Goal: Task Accomplishment & Management: Manage account settings

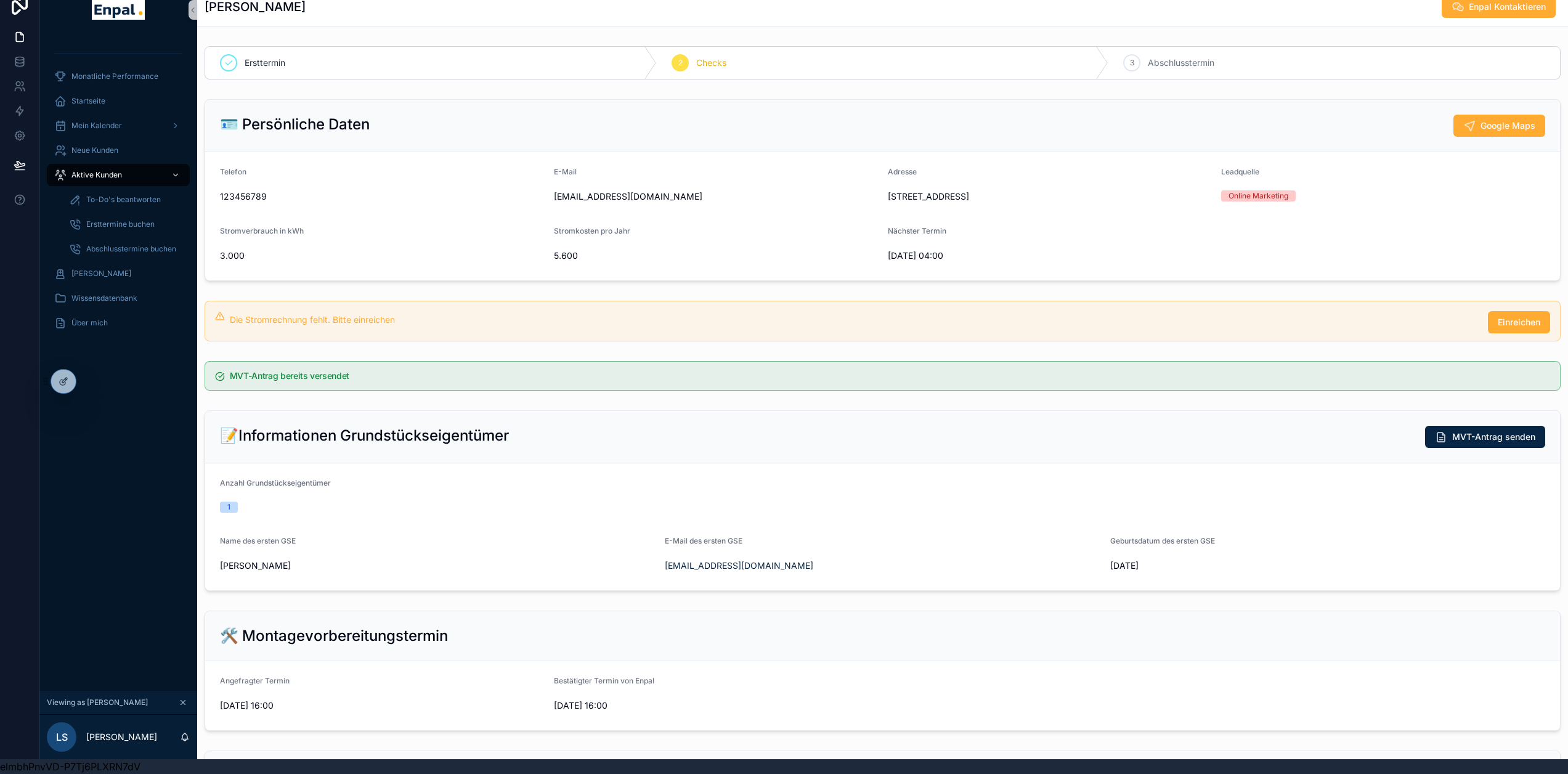
scroll to position [493, 0]
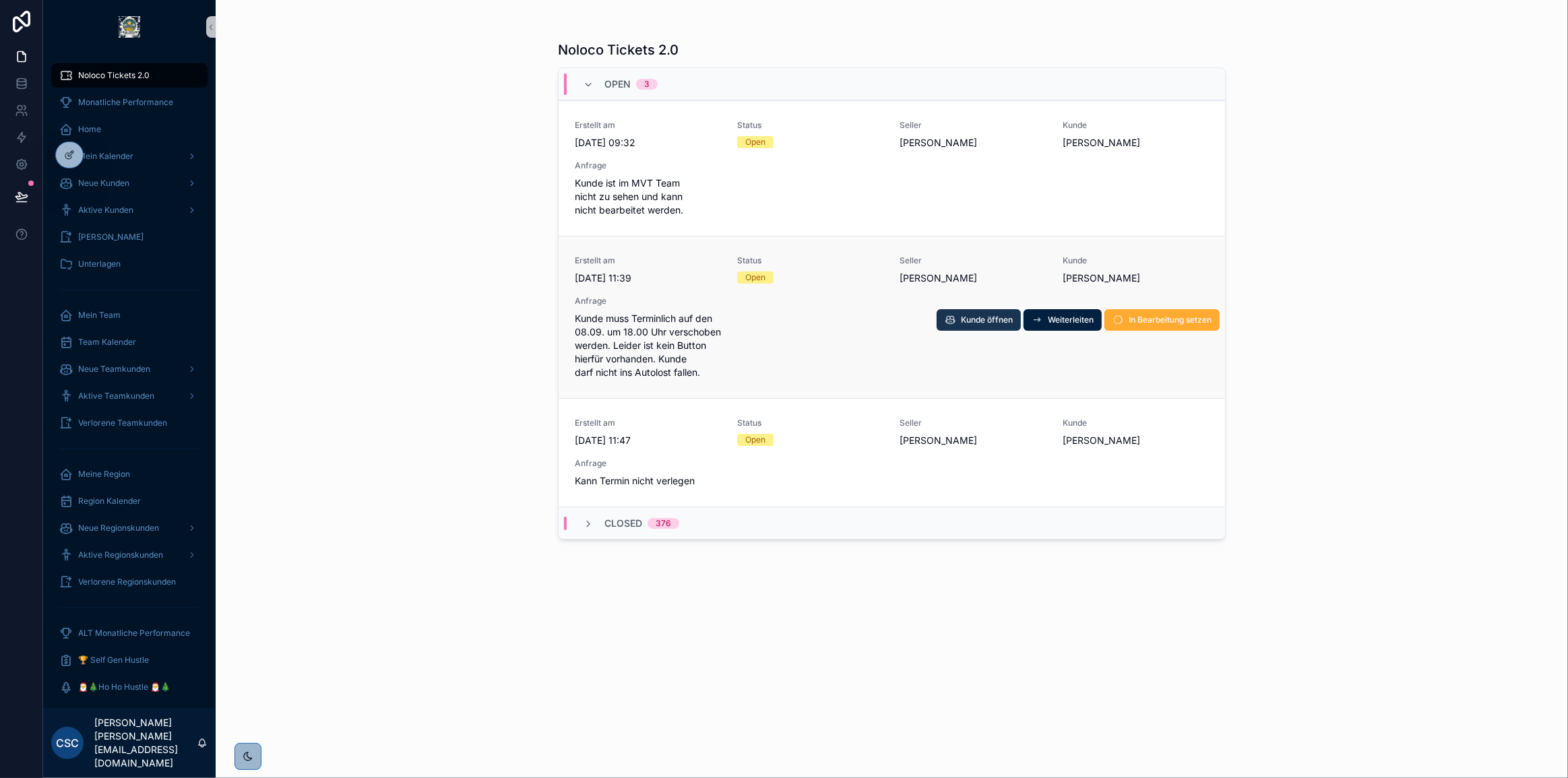
click at [965, 318] on span "Kunde öffnen" at bounding box center [986, 319] width 52 height 11
click at [1175, 316] on span "In Bearbeitung setzen" at bounding box center [1170, 319] width 83 height 11
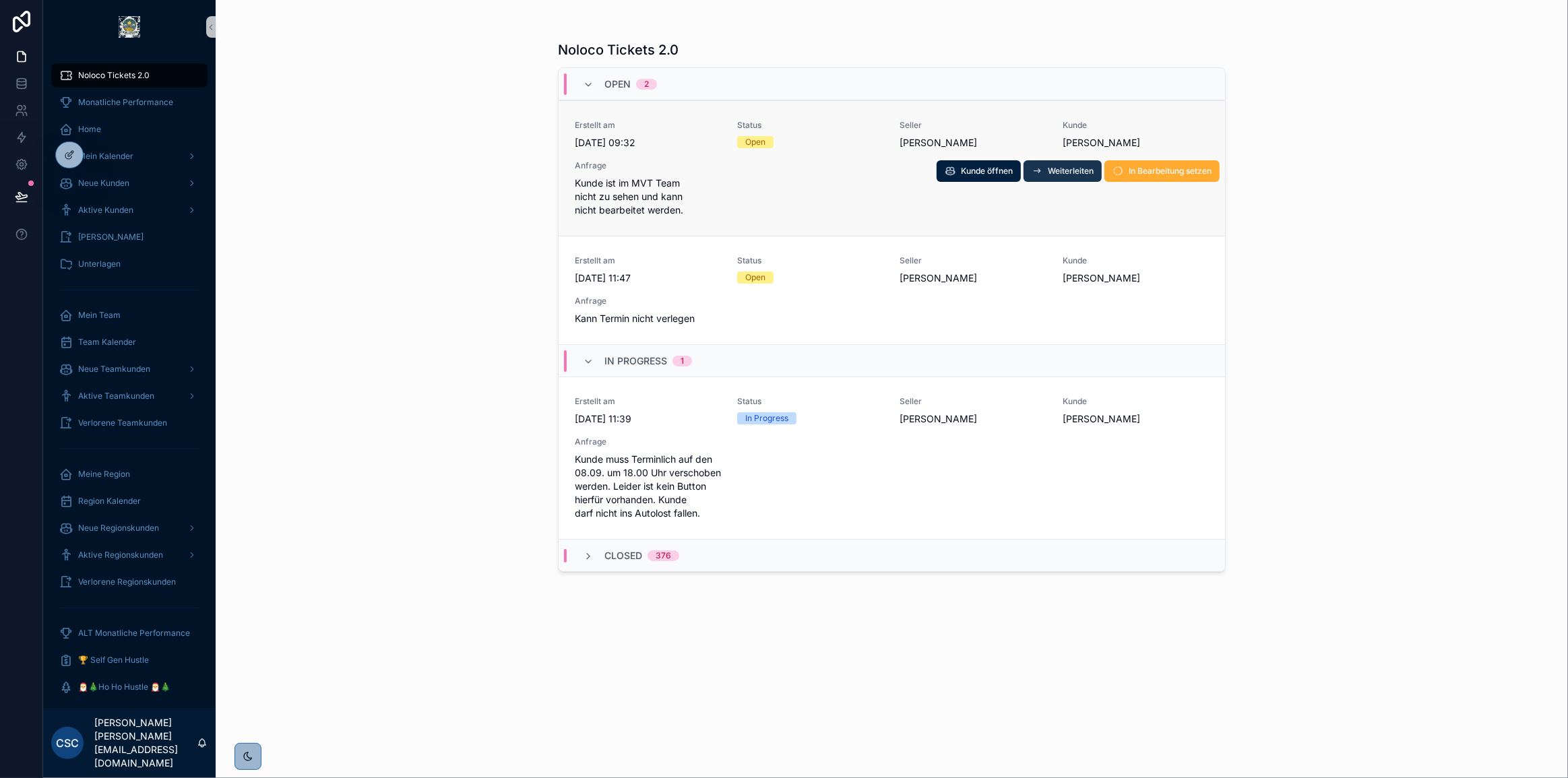
click at [1073, 170] on span "Weiterleiten" at bounding box center [1071, 171] width 46 height 11
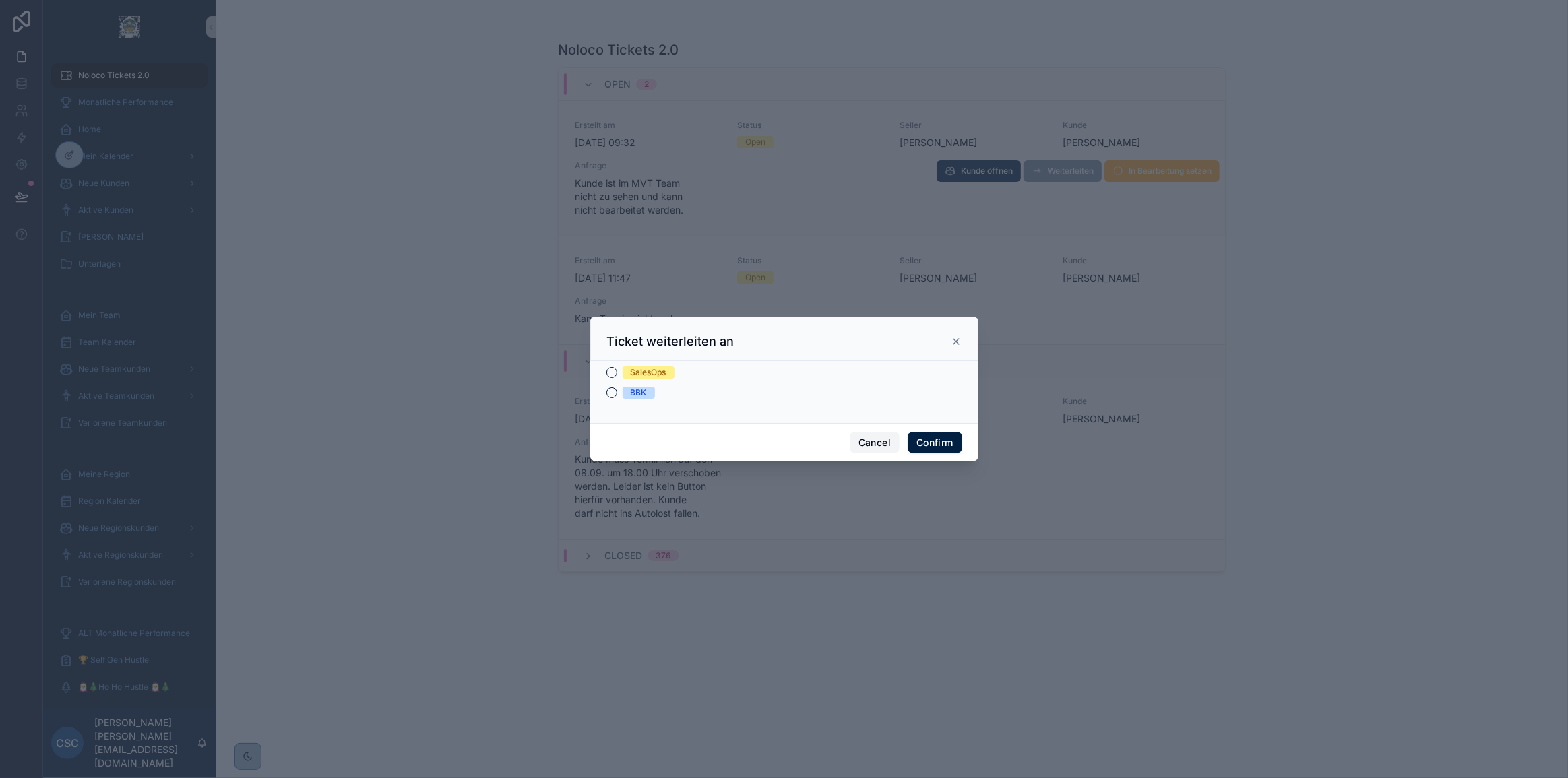
click at [883, 445] on button "Cancel" at bounding box center [874, 443] width 50 height 22
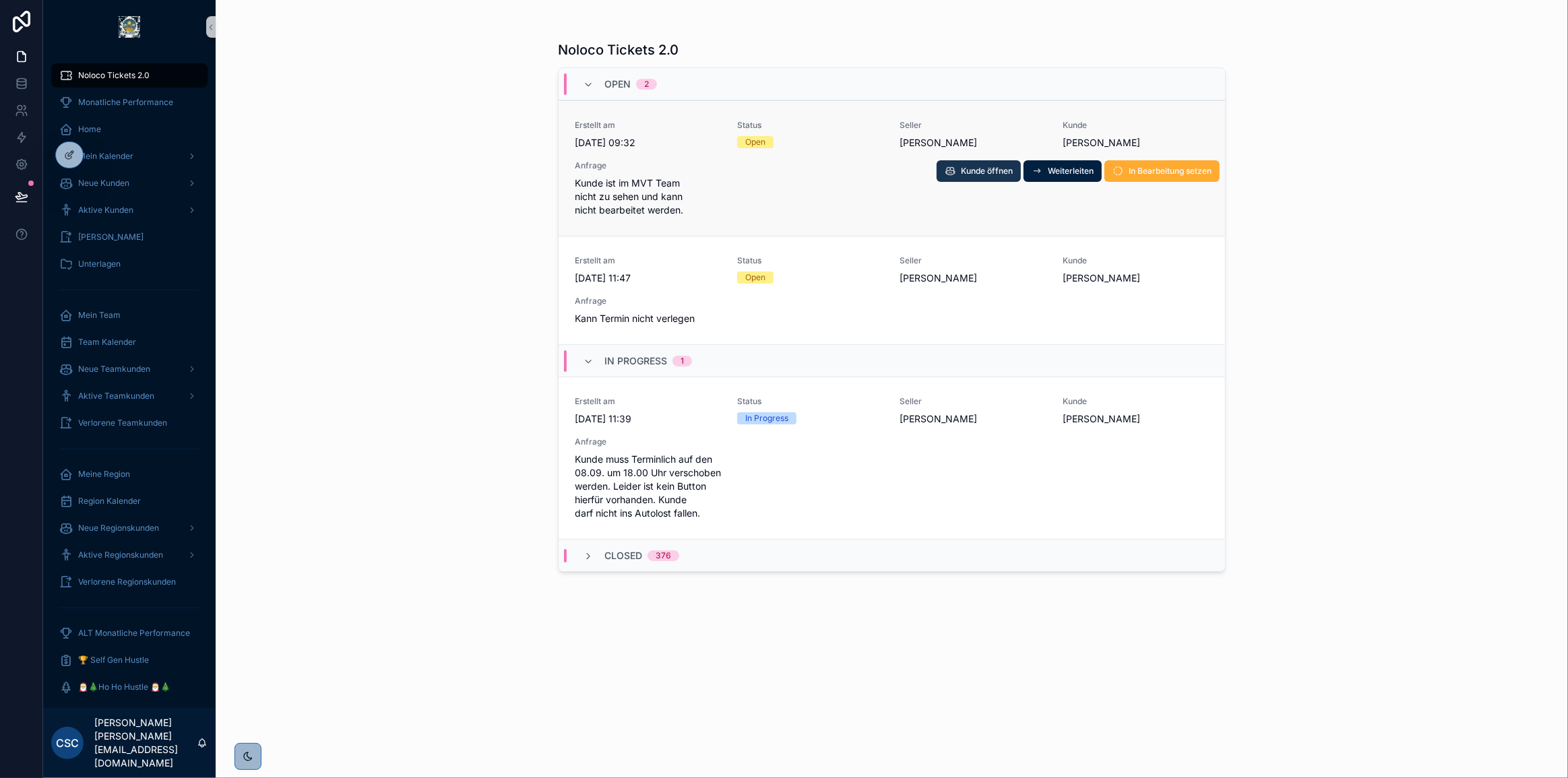
click at [999, 172] on span "Kunde öffnen" at bounding box center [986, 171] width 52 height 11
drag, startPoint x: 1143, startPoint y: 168, endPoint x: 1246, endPoint y: 198, distance: 107.3
click at [0, 0] on span "In Bearbeitung setzen" at bounding box center [0, 0] width 0 height 0
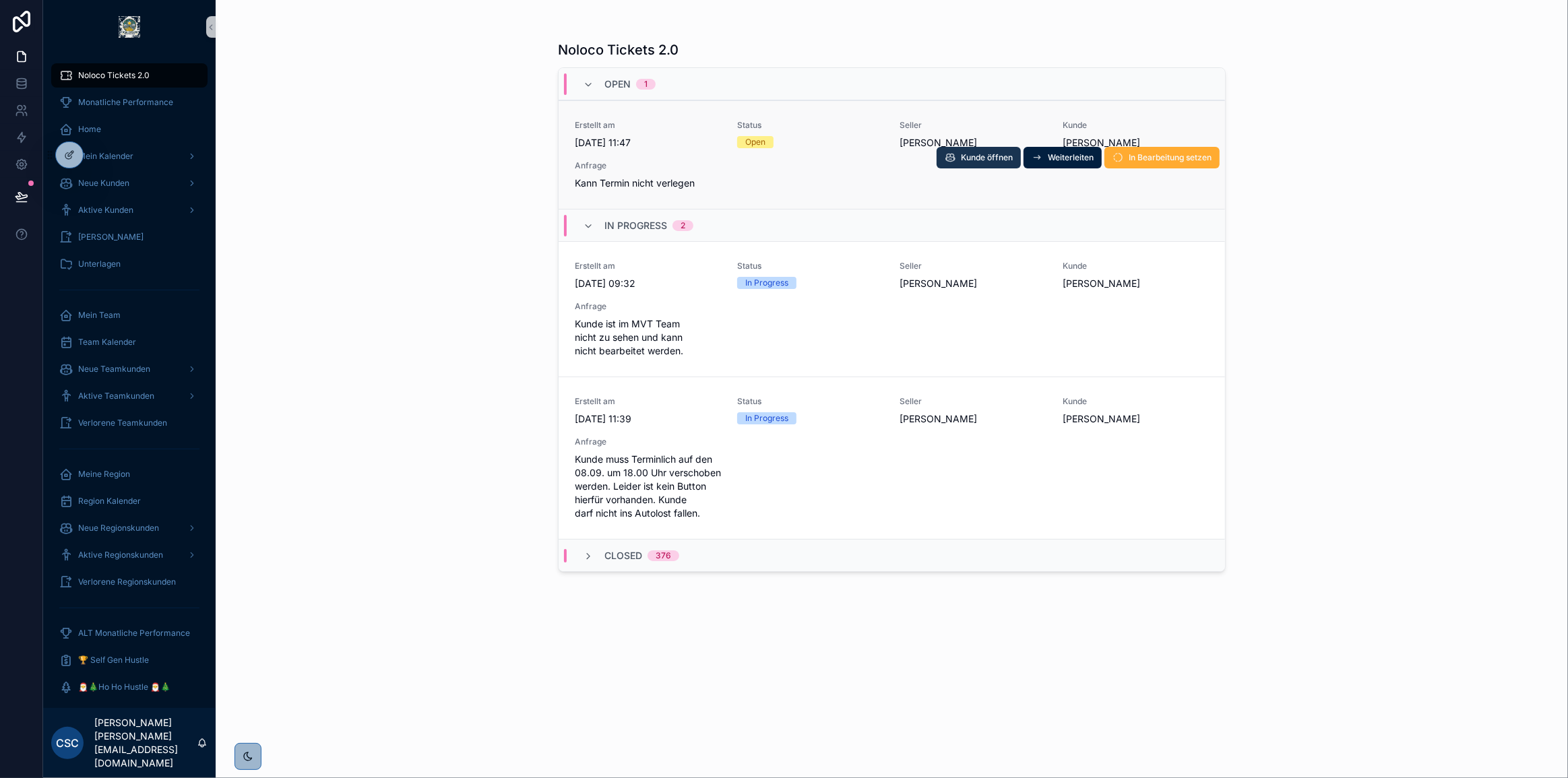
click at [974, 155] on span "Kunde öffnen" at bounding box center [986, 157] width 52 height 11
click at [1160, 159] on span "In Bearbeitung setzen" at bounding box center [1170, 157] width 83 height 11
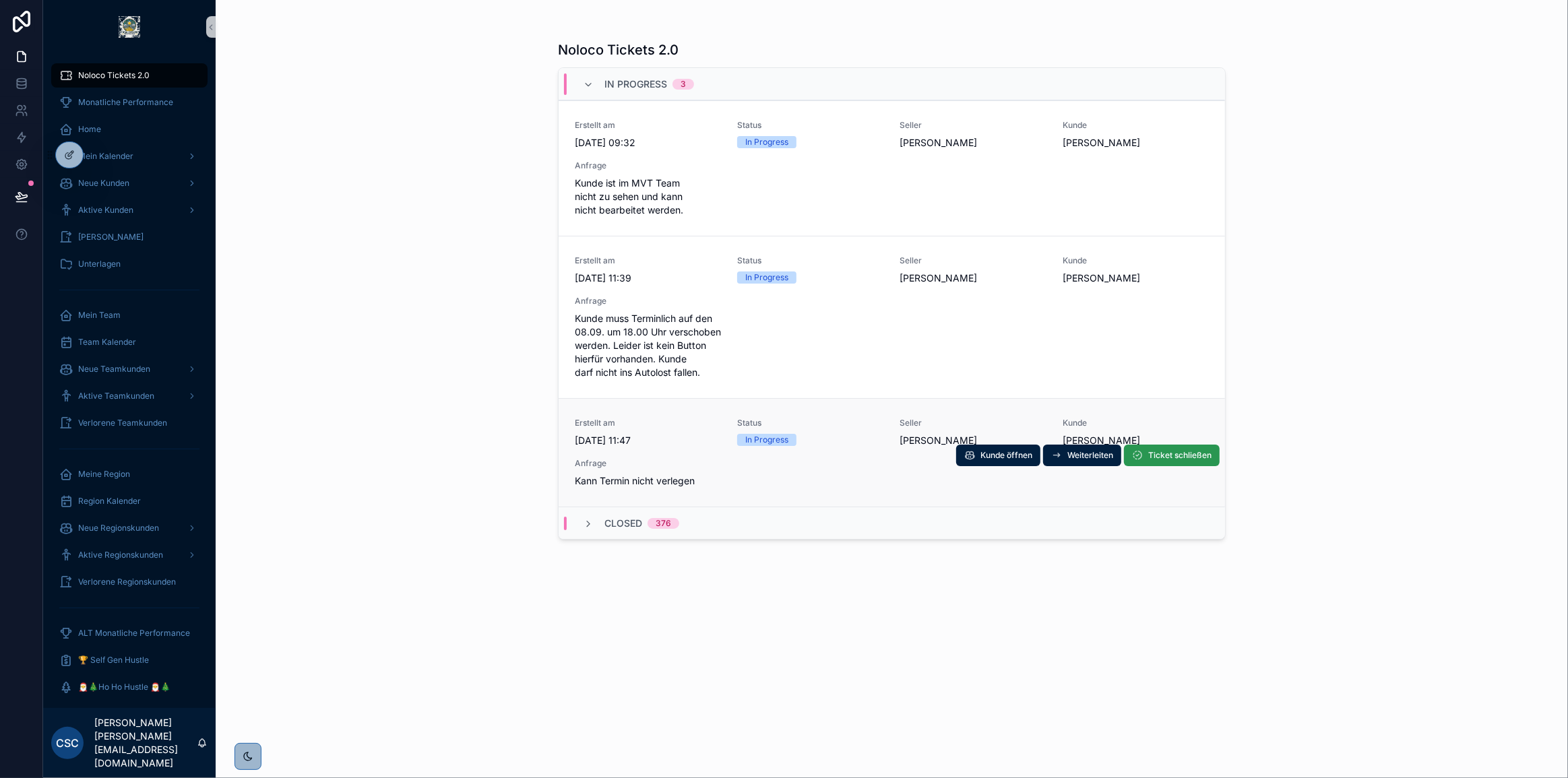
click at [1169, 456] on span "Ticket schließen" at bounding box center [1180, 455] width 63 height 11
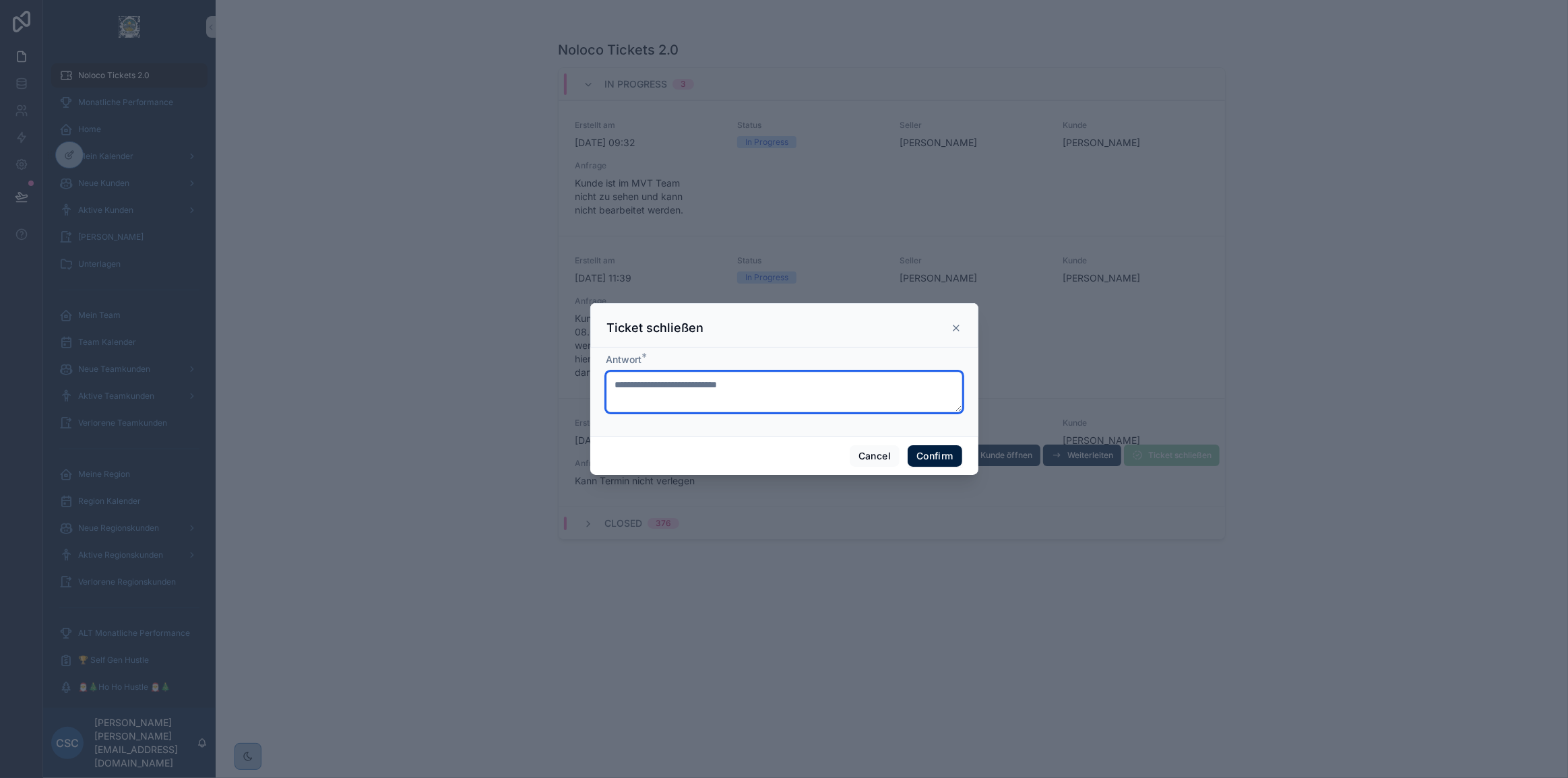
click at [806, 383] on textarea at bounding box center [784, 392] width 356 height 40
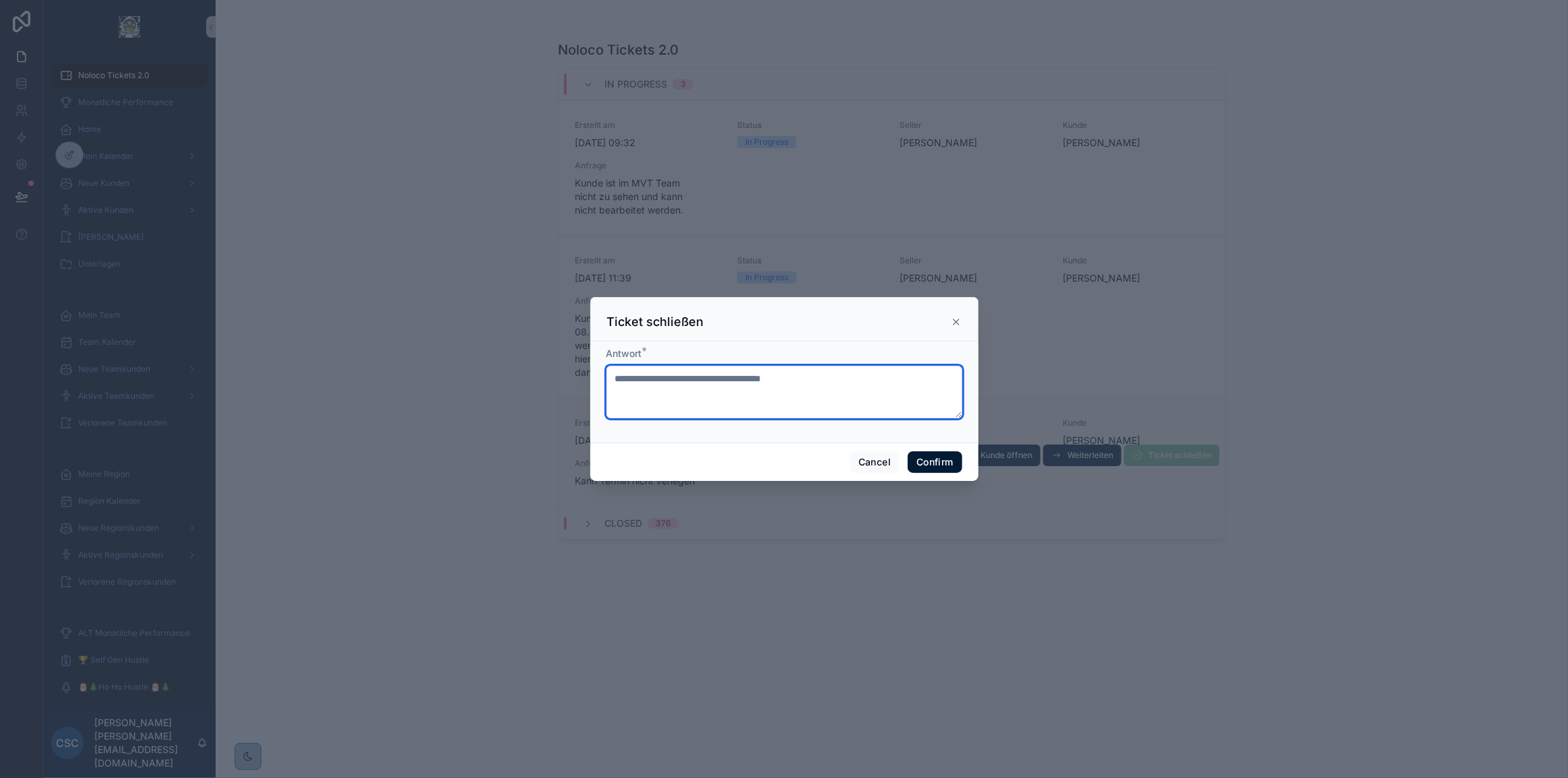
type textarea "**********"
click at [951, 464] on button "Confirm" at bounding box center [934, 463] width 54 height 22
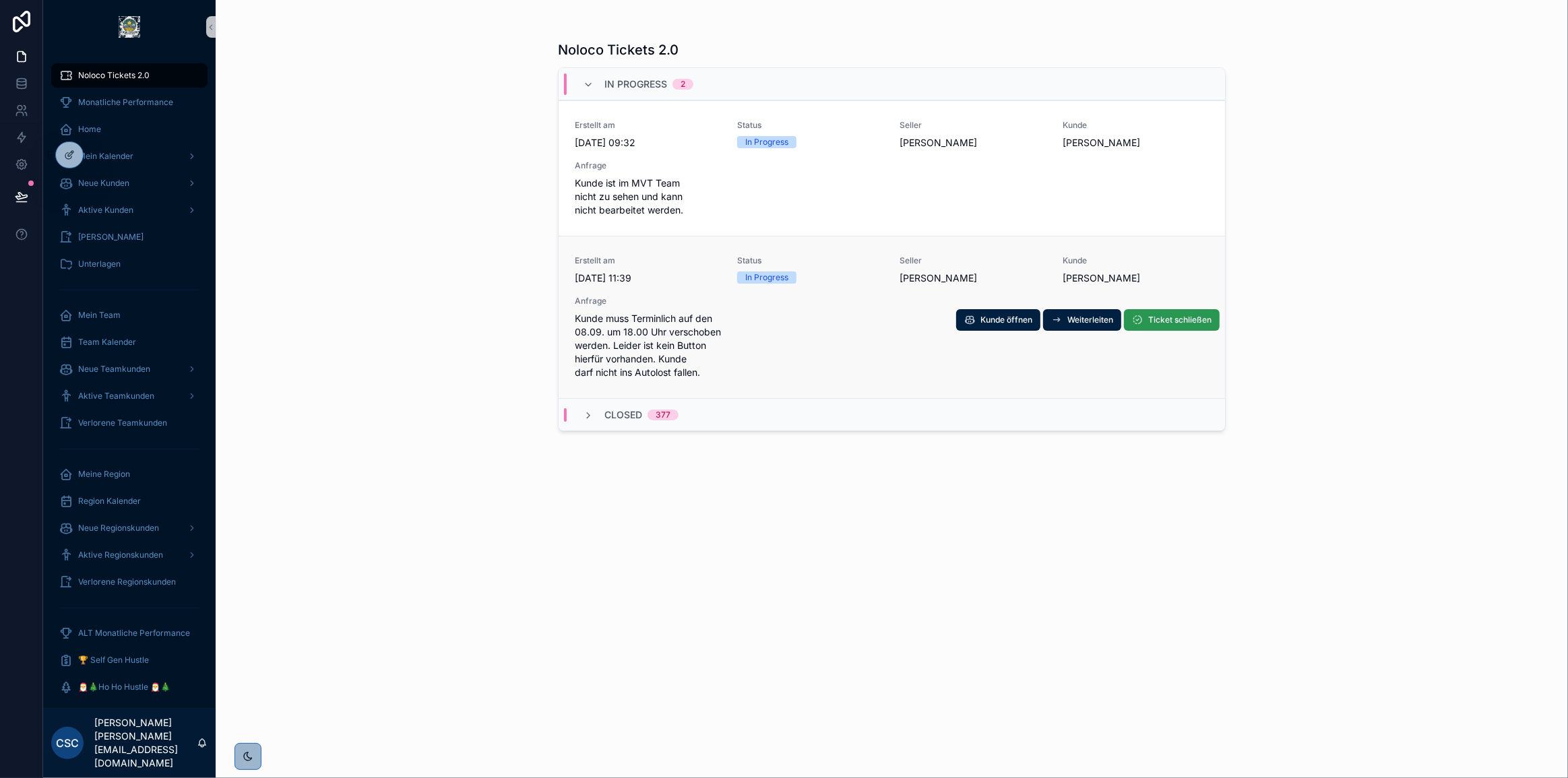
click at [1181, 318] on span "Ticket schließen" at bounding box center [1180, 319] width 63 height 11
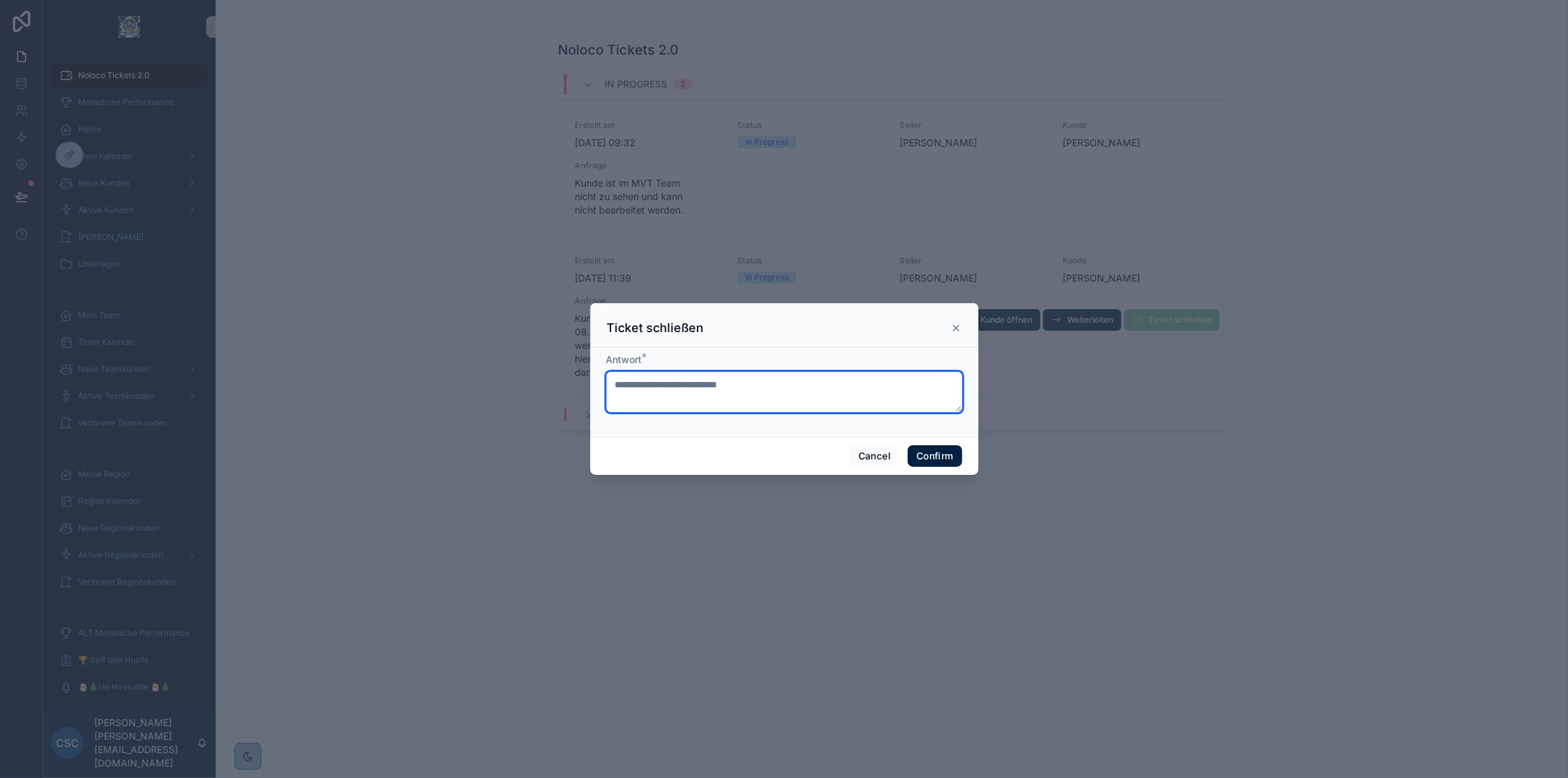
click at [767, 391] on textarea at bounding box center [784, 392] width 356 height 40
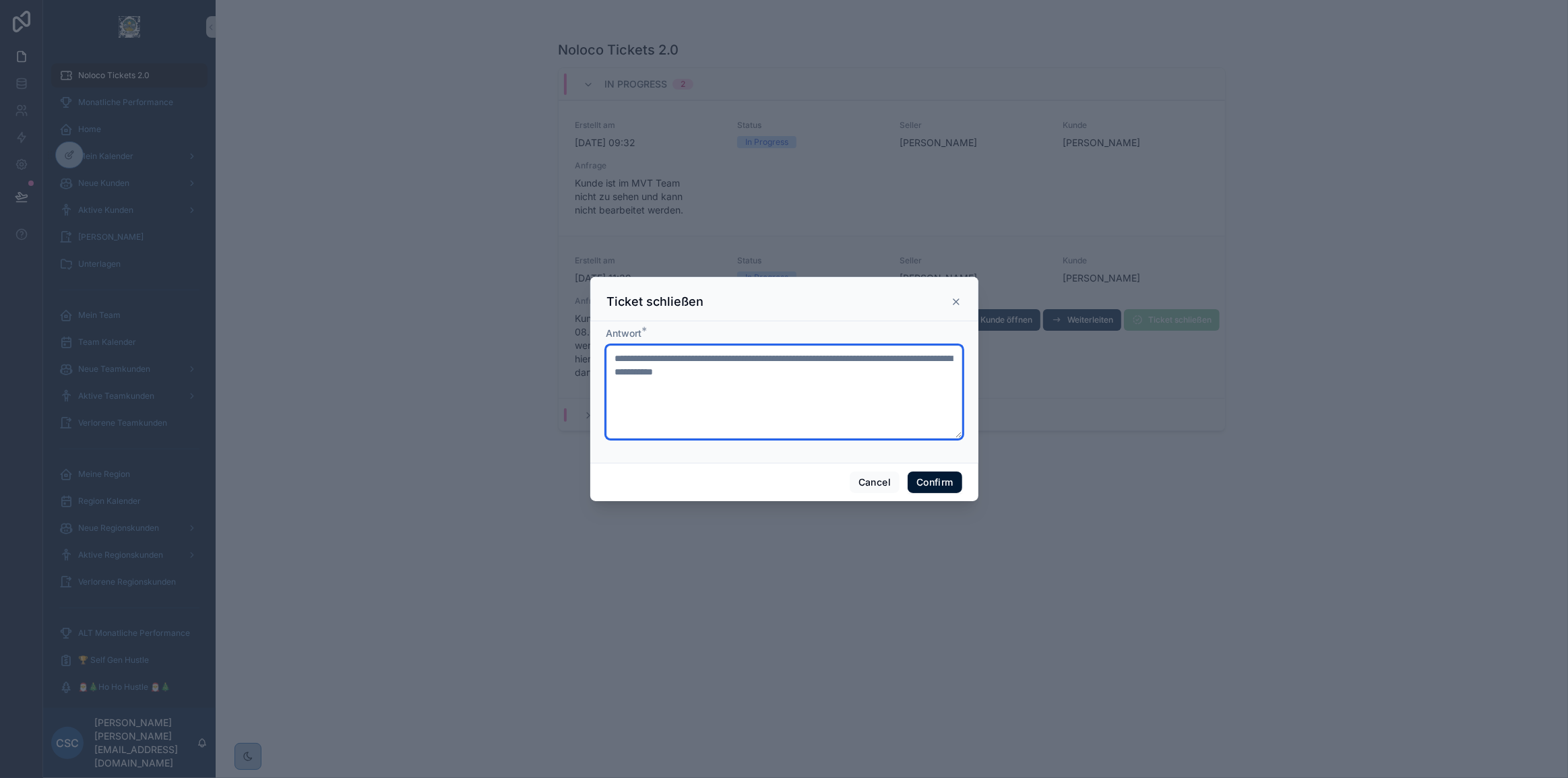
type textarea "**********"
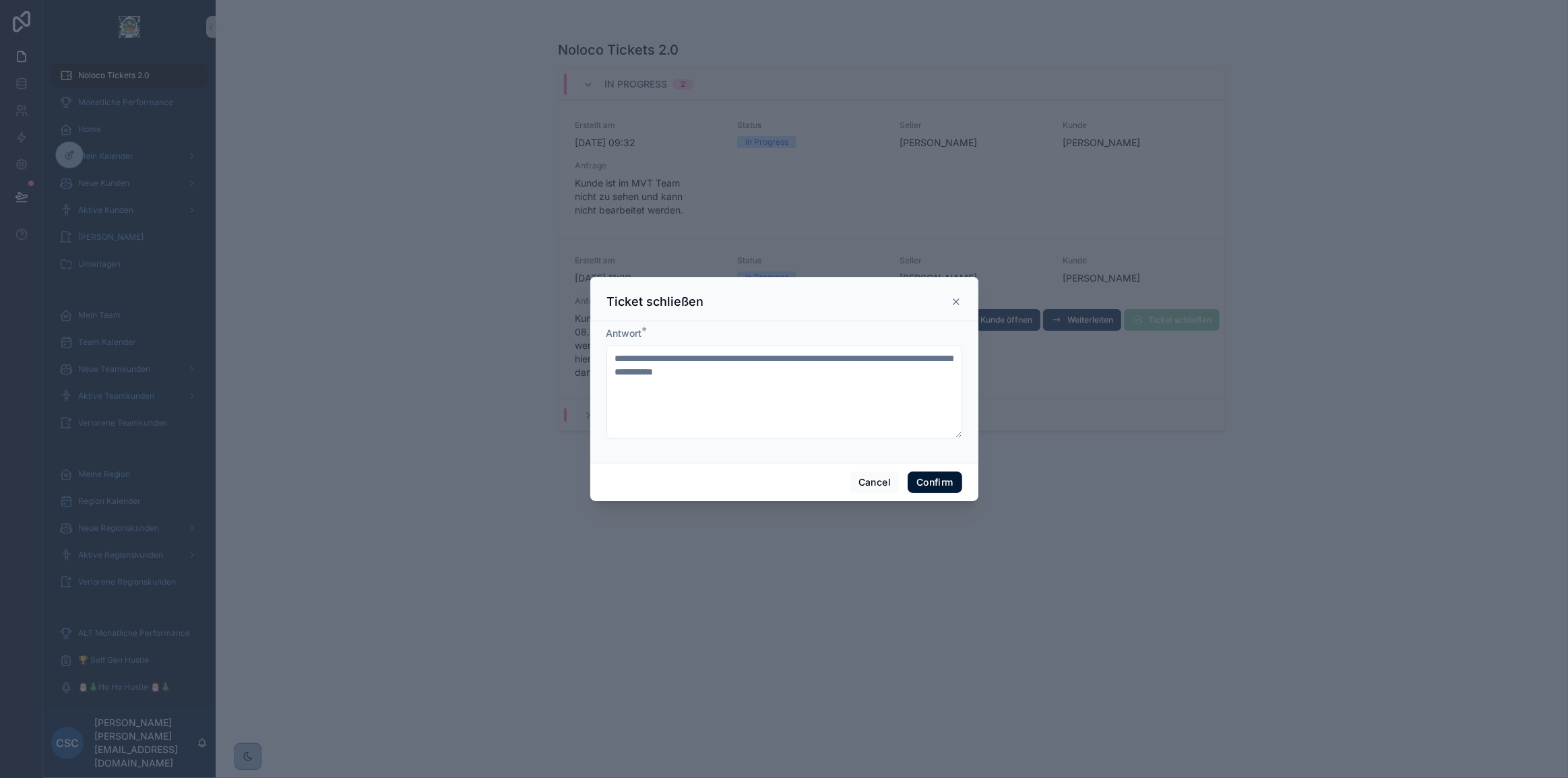
click at [948, 480] on button "Confirm" at bounding box center [934, 482] width 54 height 22
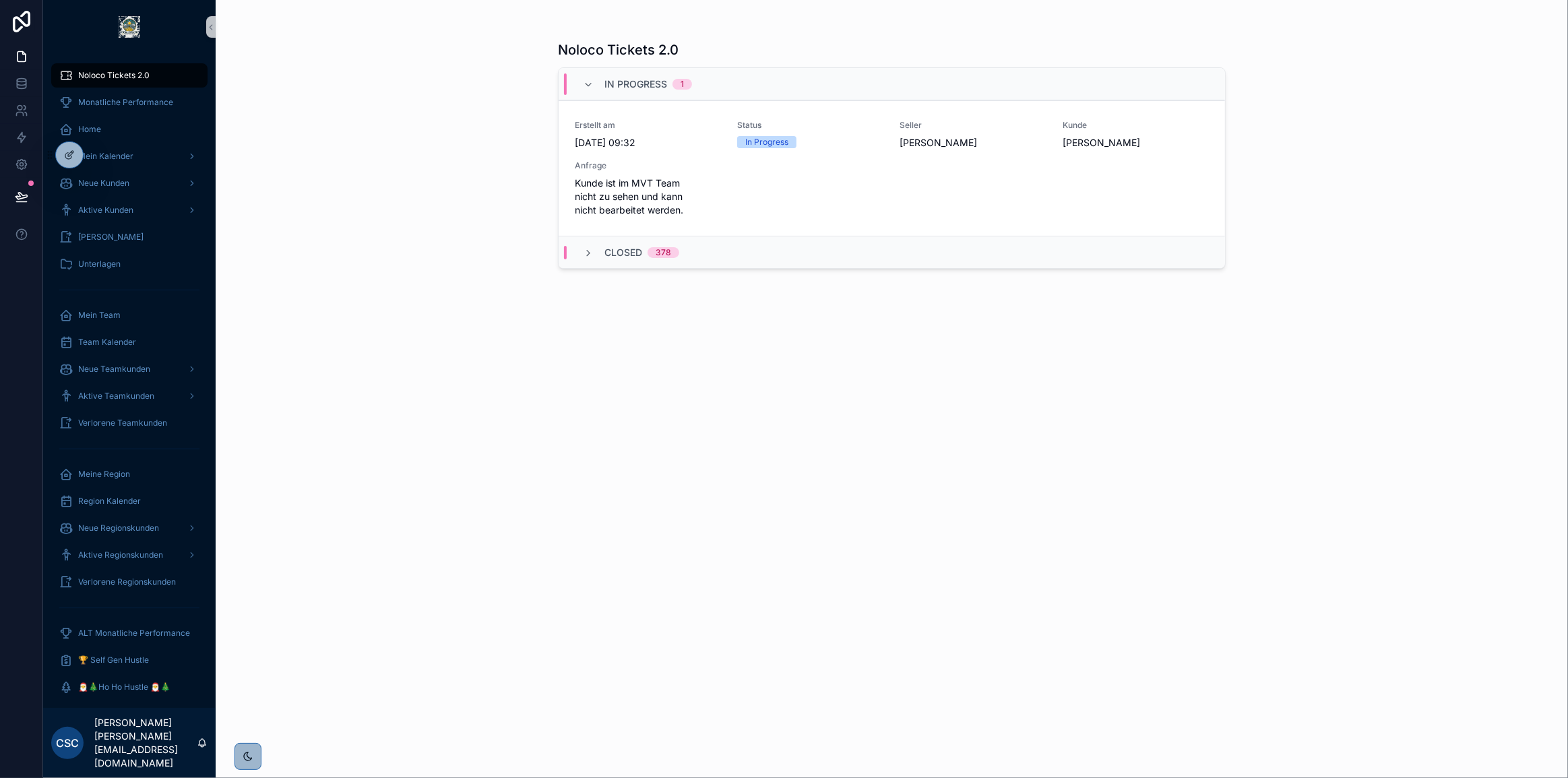
click at [767, 318] on div "Noloco Tickets 2.0 In Progress 1 Erstellt am 29.8.2025 09:32 Status In Progress…" at bounding box center [892, 397] width 668 height 730
click at [771, 434] on div "Noloco Tickets 2.0 In Progress 1 Erstellt am 29.8.2025 09:32 Status In Progress…" at bounding box center [892, 397] width 668 height 730
click at [754, 411] on div "Noloco Tickets 2.0 In Progress 1 Erstellt am 29.8.2025 09:32 Status In Progress…" at bounding box center [892, 397] width 668 height 730
drag, startPoint x: 452, startPoint y: 331, endPoint x: 472, endPoint y: 331, distance: 20.0
click at [452, 331] on div "Noloco Tickets 2.0 In Progress 1 Erstellt am 29.8.2025 09:32 Status In Progress…" at bounding box center [892, 389] width 1353 height 778
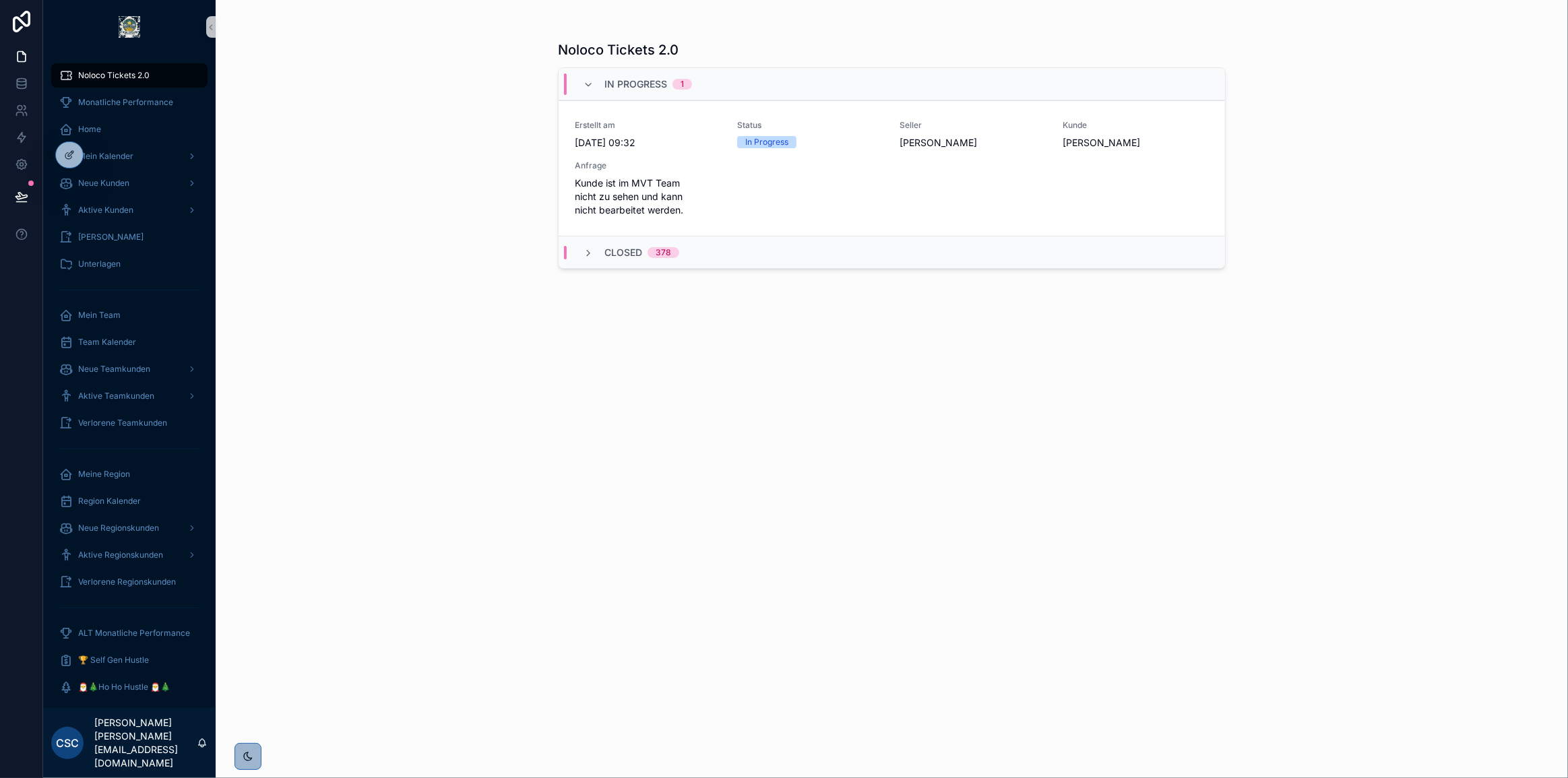
click at [662, 421] on div "Noloco Tickets 2.0 In Progress 1 Erstellt am 29.8.2025 09:32 Status In Progress…" at bounding box center [892, 397] width 668 height 730
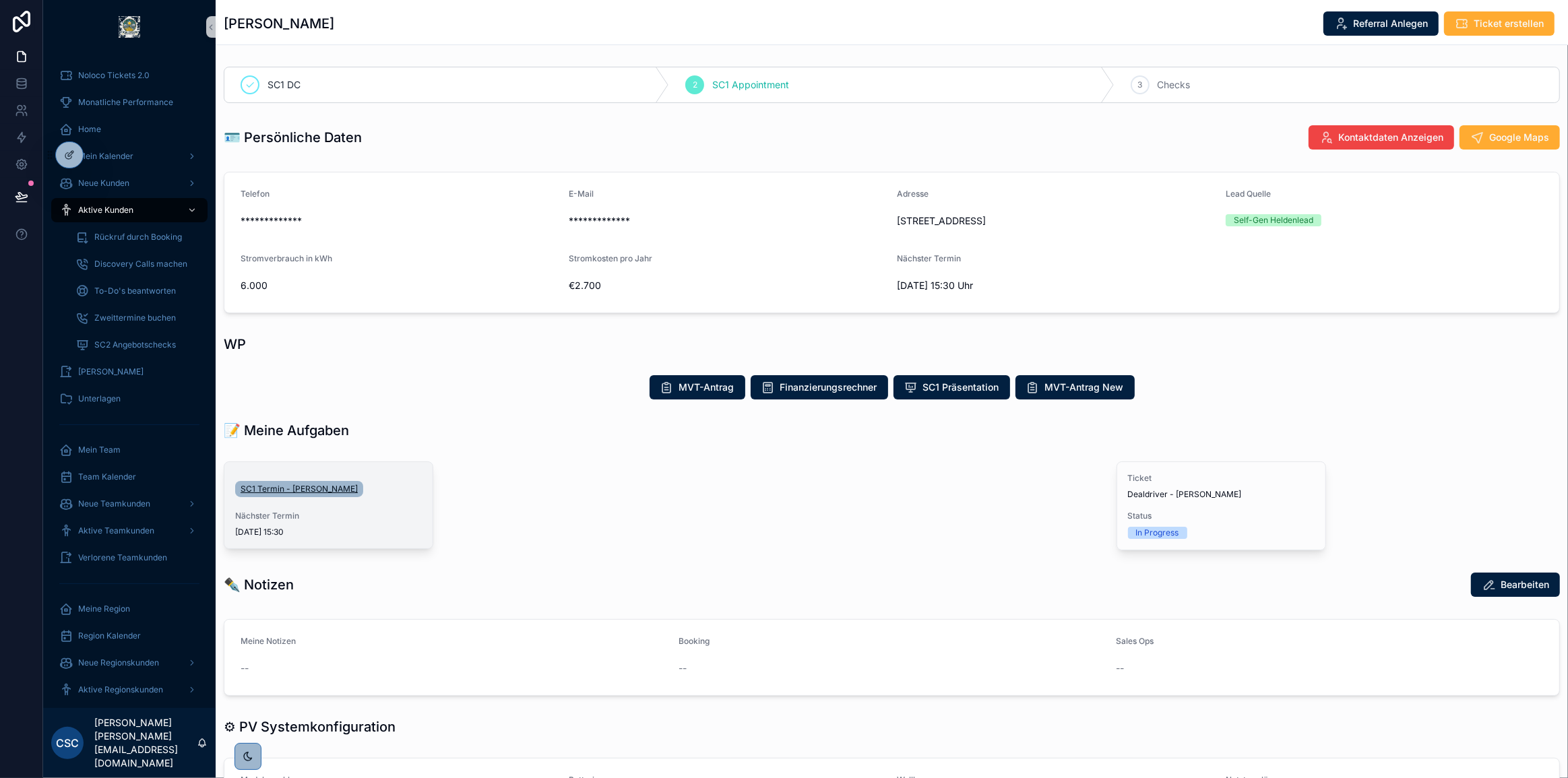
click at [300, 484] on span "SC1 Termin - Peter Hof" at bounding box center [299, 489] width 117 height 11
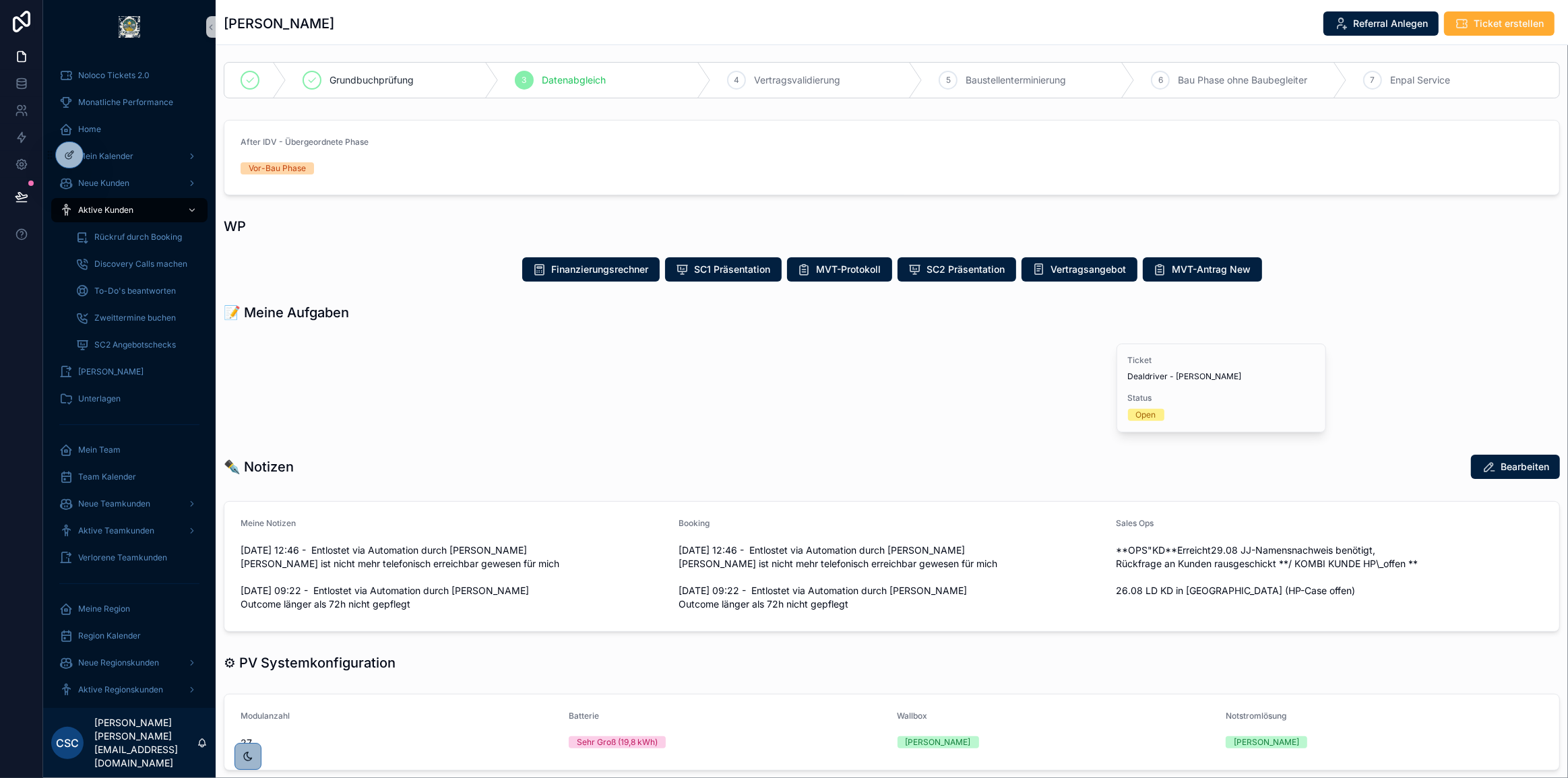
scroll to position [306, 0]
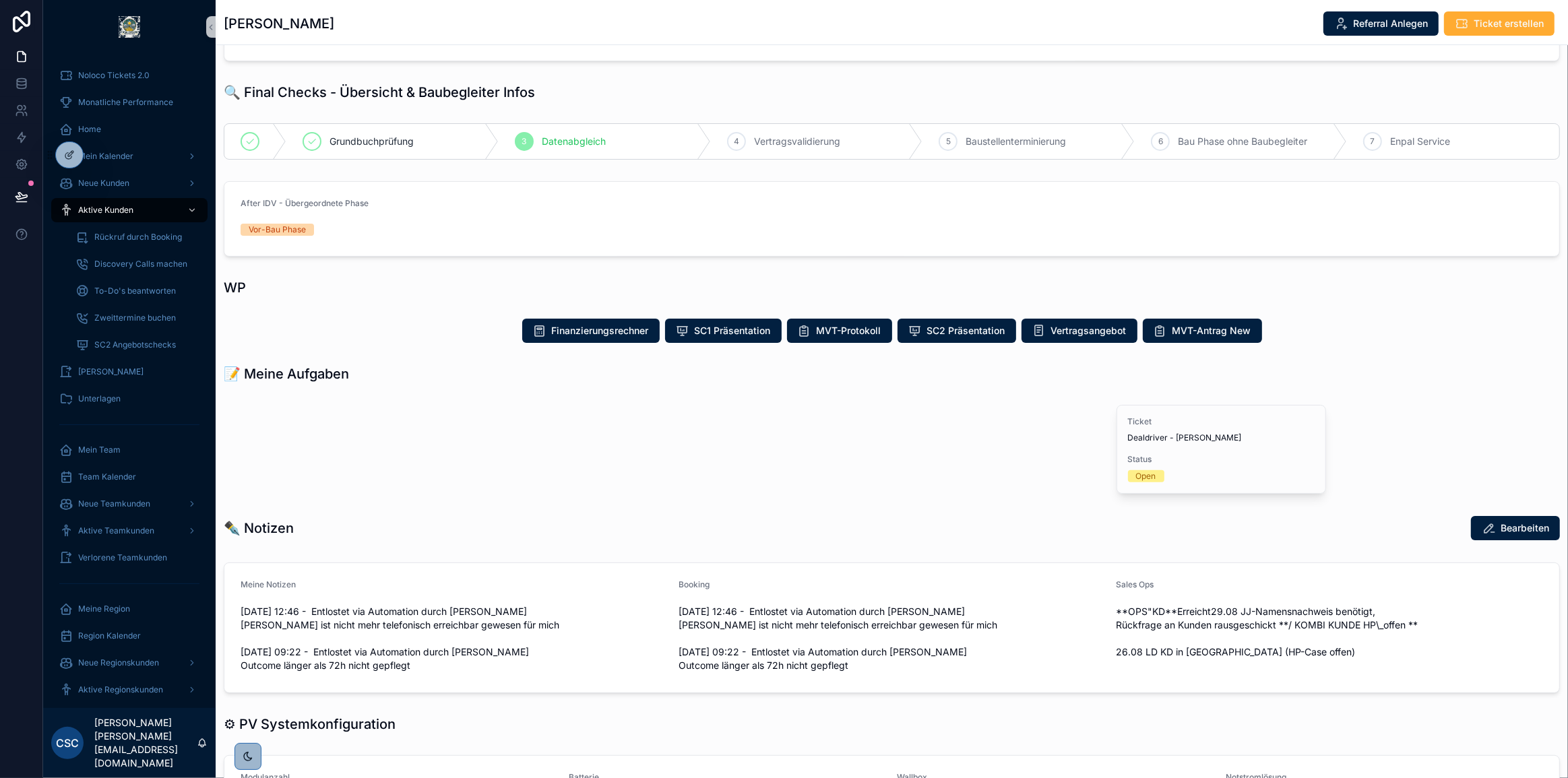
drag, startPoint x: 325, startPoint y: 26, endPoint x: 227, endPoint y: 23, distance: 98.0
click at [227, 23] on h1 "Mirijana Fischer" at bounding box center [279, 23] width 111 height 19
copy h1 "Mirijana Fischer"
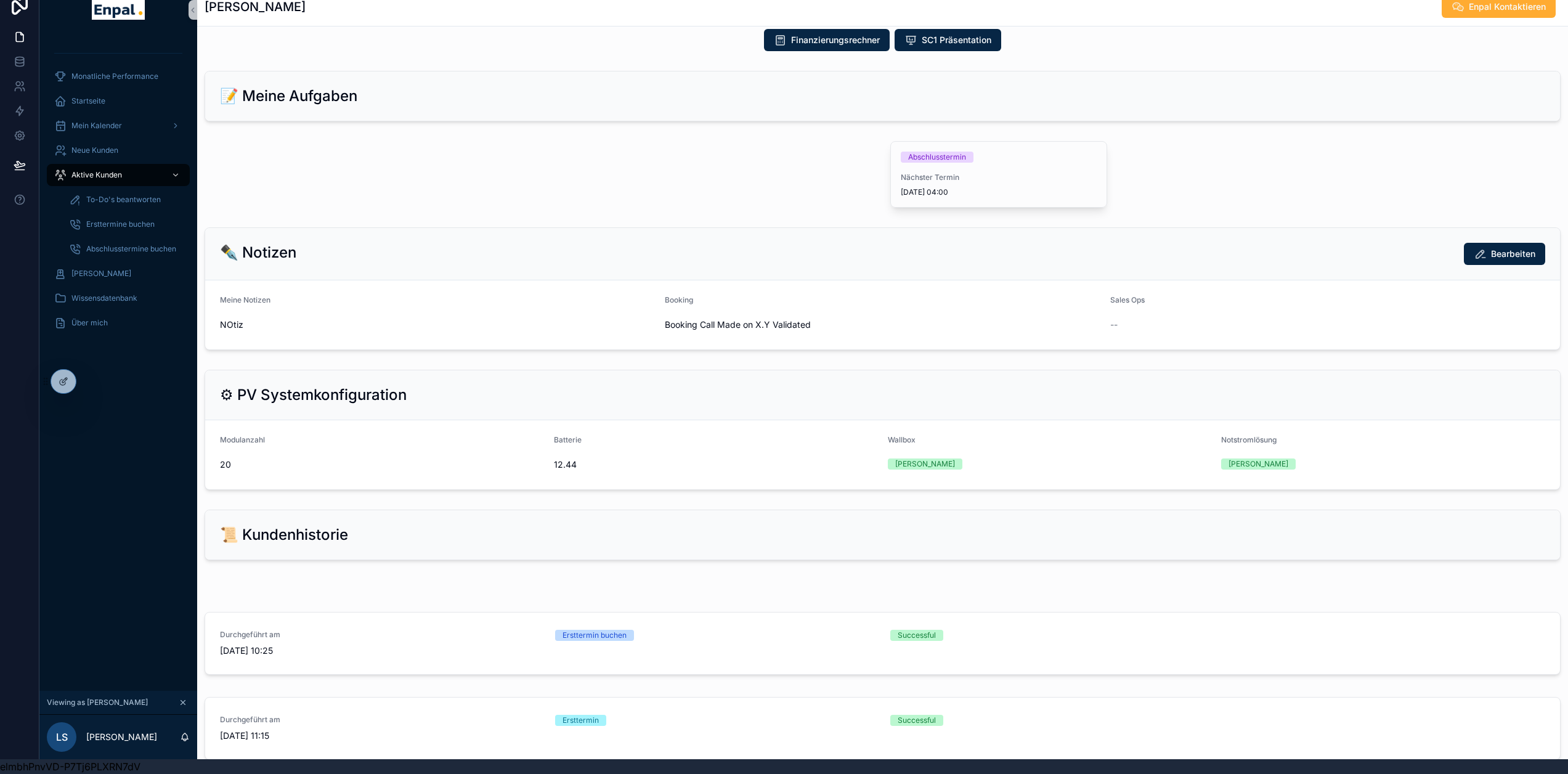
scroll to position [1047, 0]
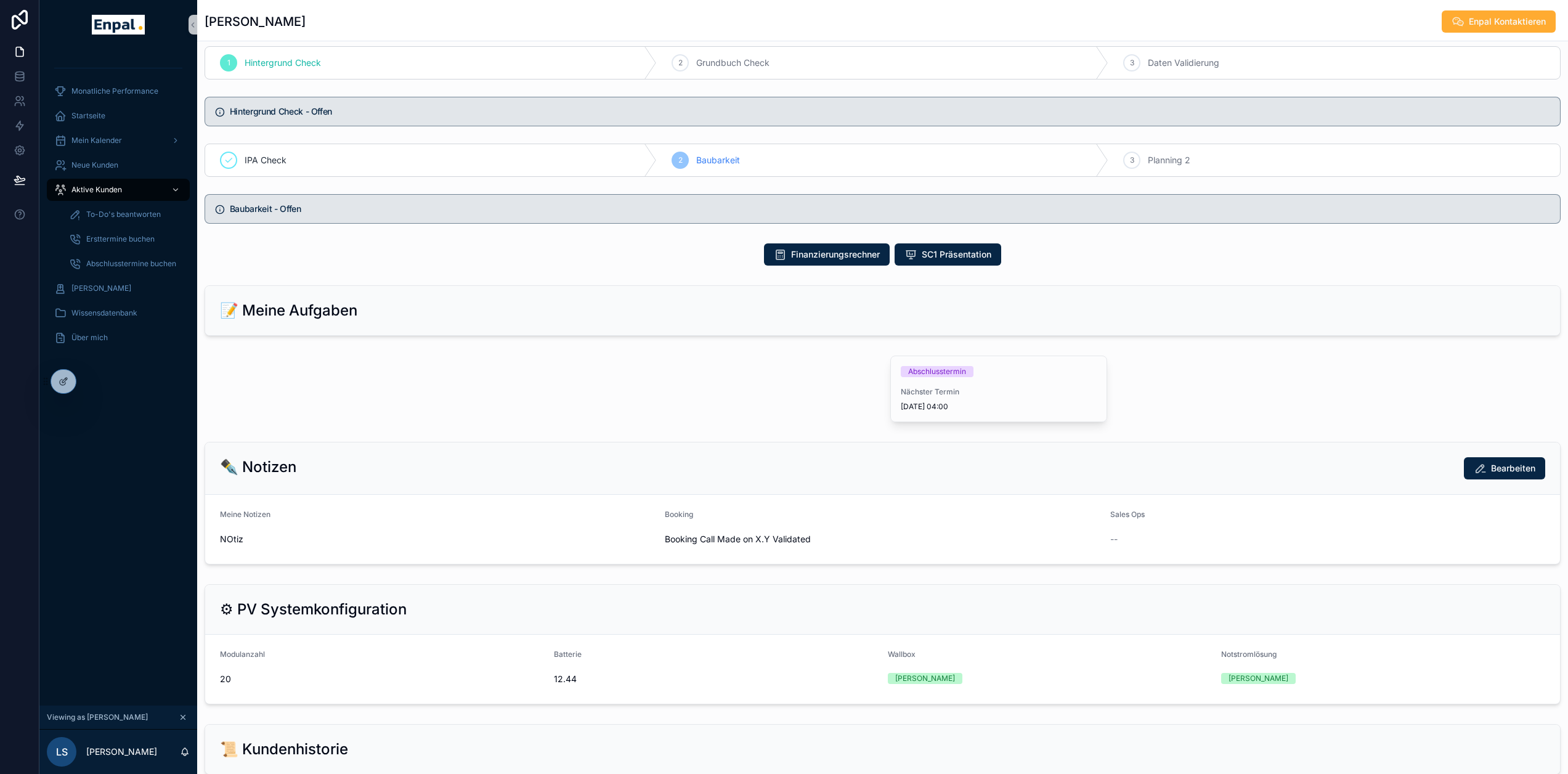
scroll to position [739, 0]
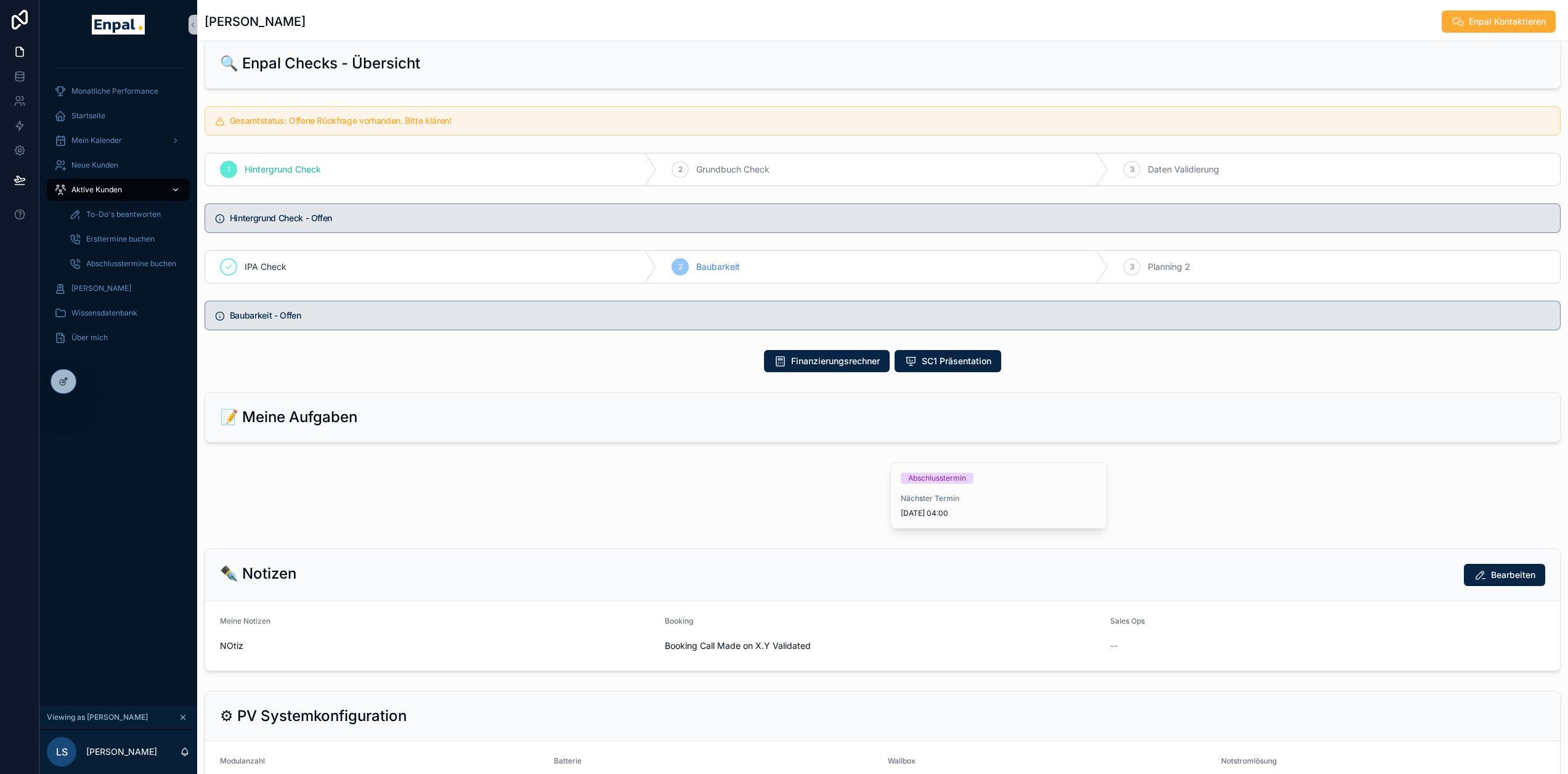
drag, startPoint x: 99, startPoint y: 188, endPoint x: 111, endPoint y: 195, distance: 13.9
click at [99, 188] on span "Aktive Kunden" at bounding box center [97, 189] width 50 height 10
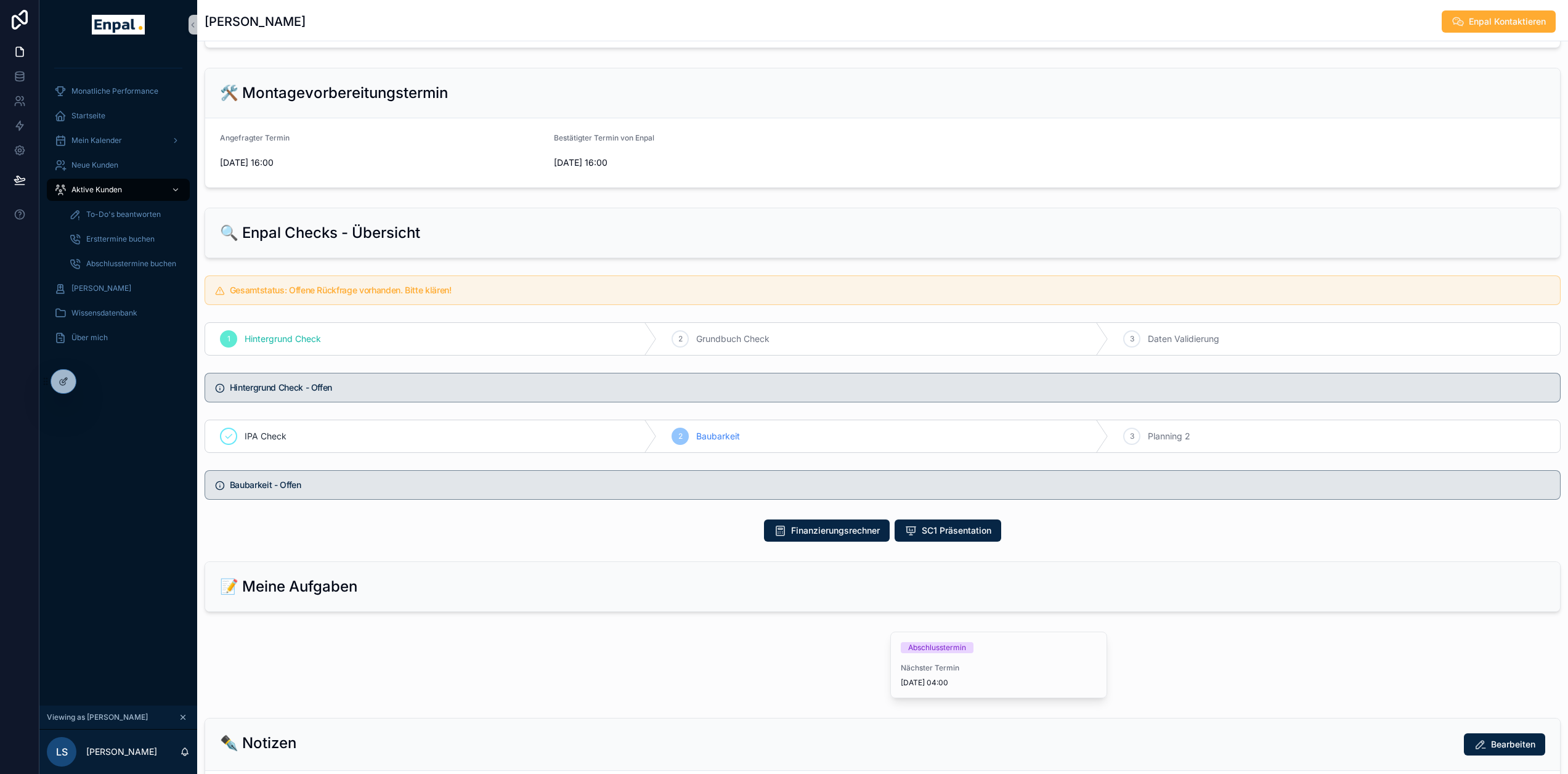
scroll to position [616, 0]
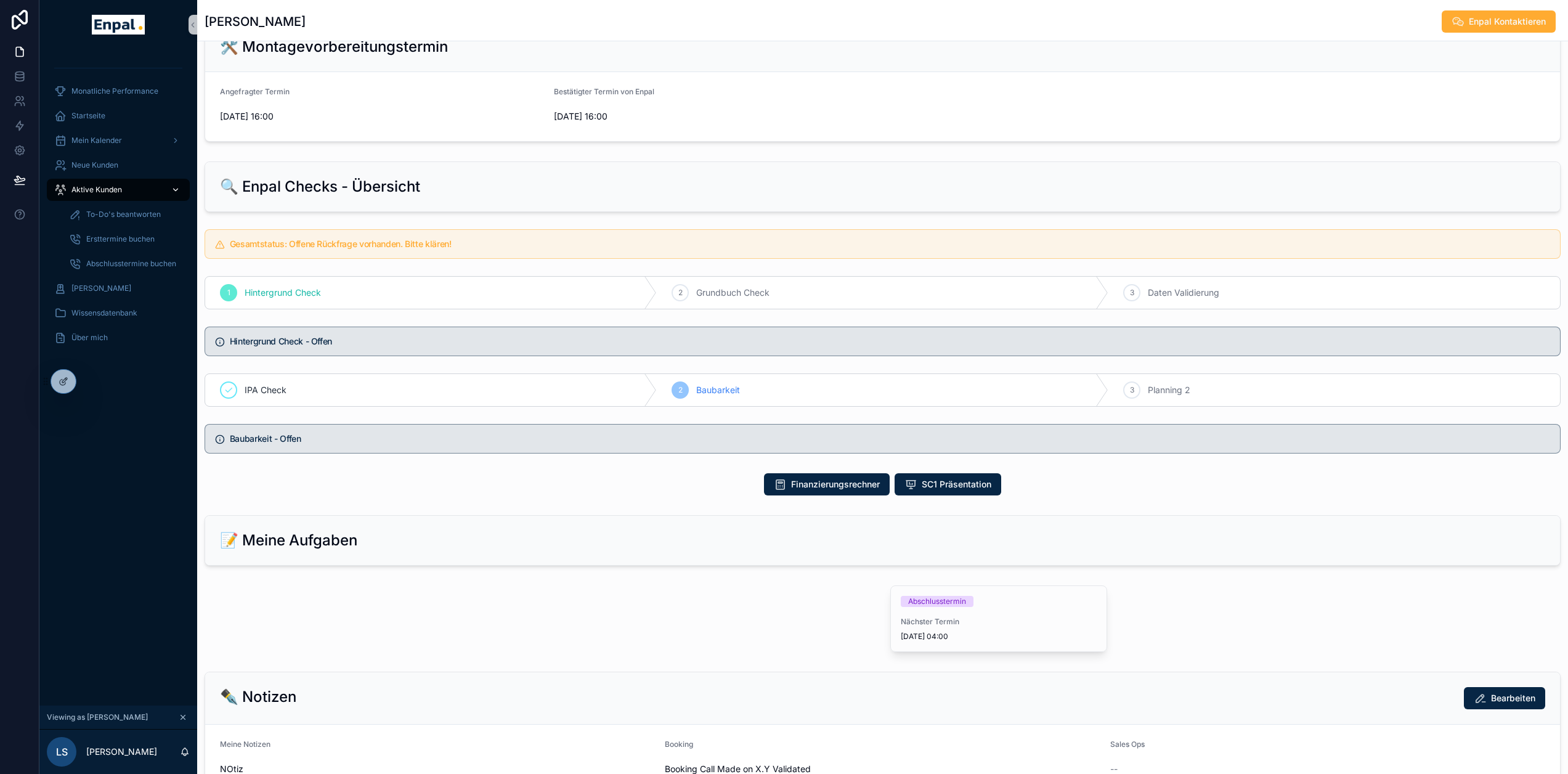
click at [95, 191] on span "Aktive Kunden" at bounding box center [97, 189] width 50 height 10
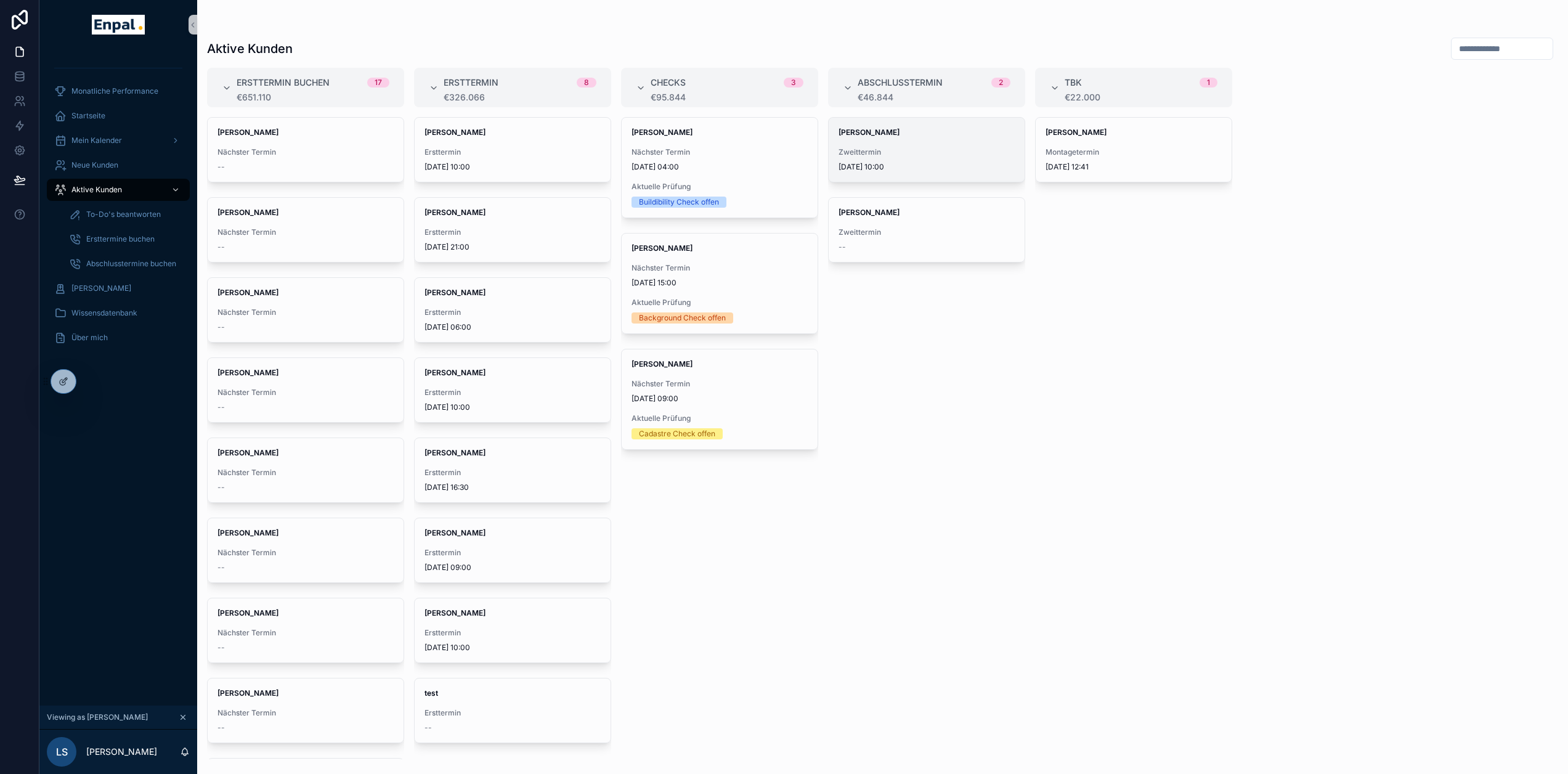
click at [929, 158] on div "Zweittermin 8.9.2025 10:00" at bounding box center [927, 159] width 176 height 24
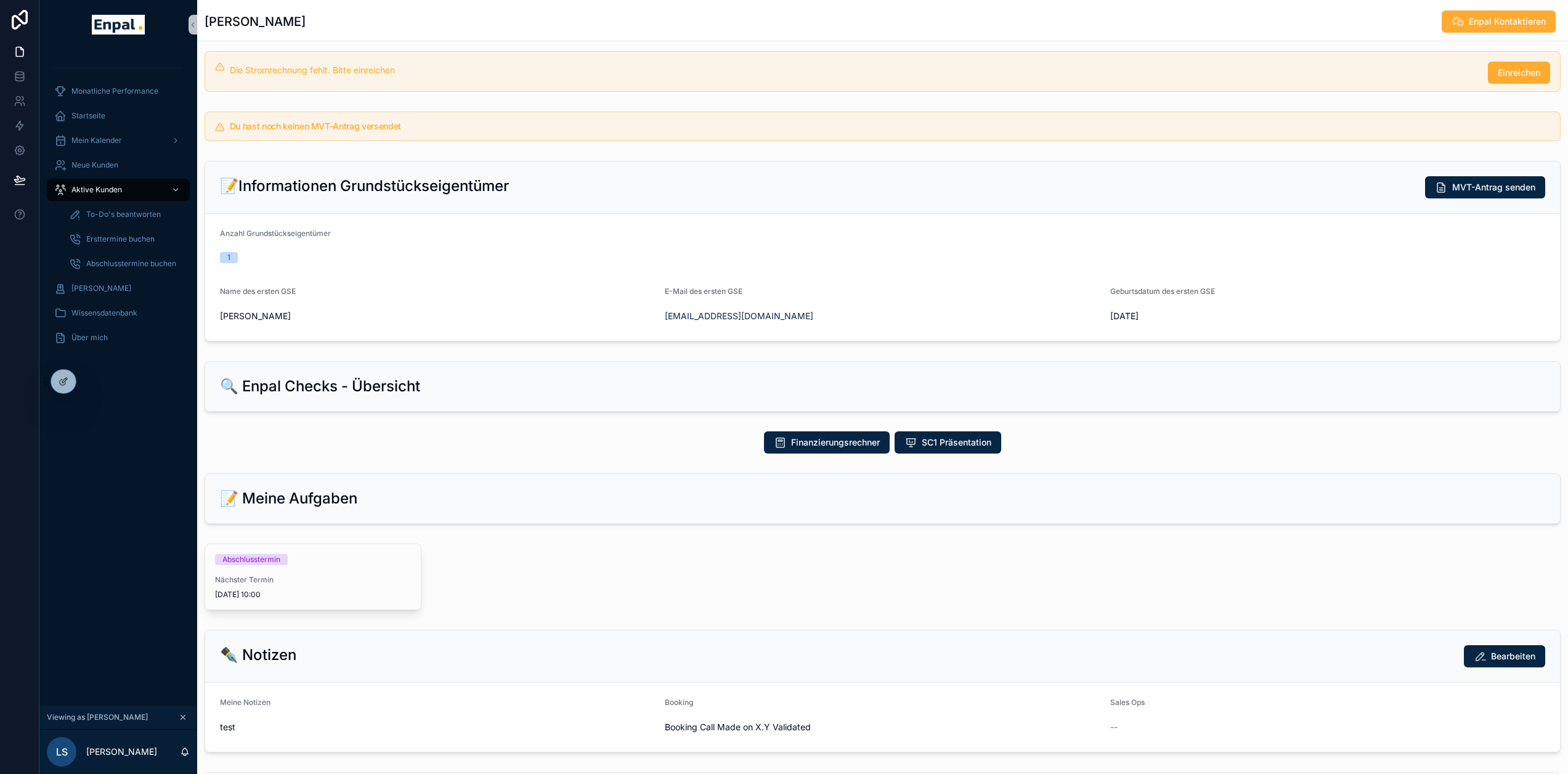
scroll to position [308, 0]
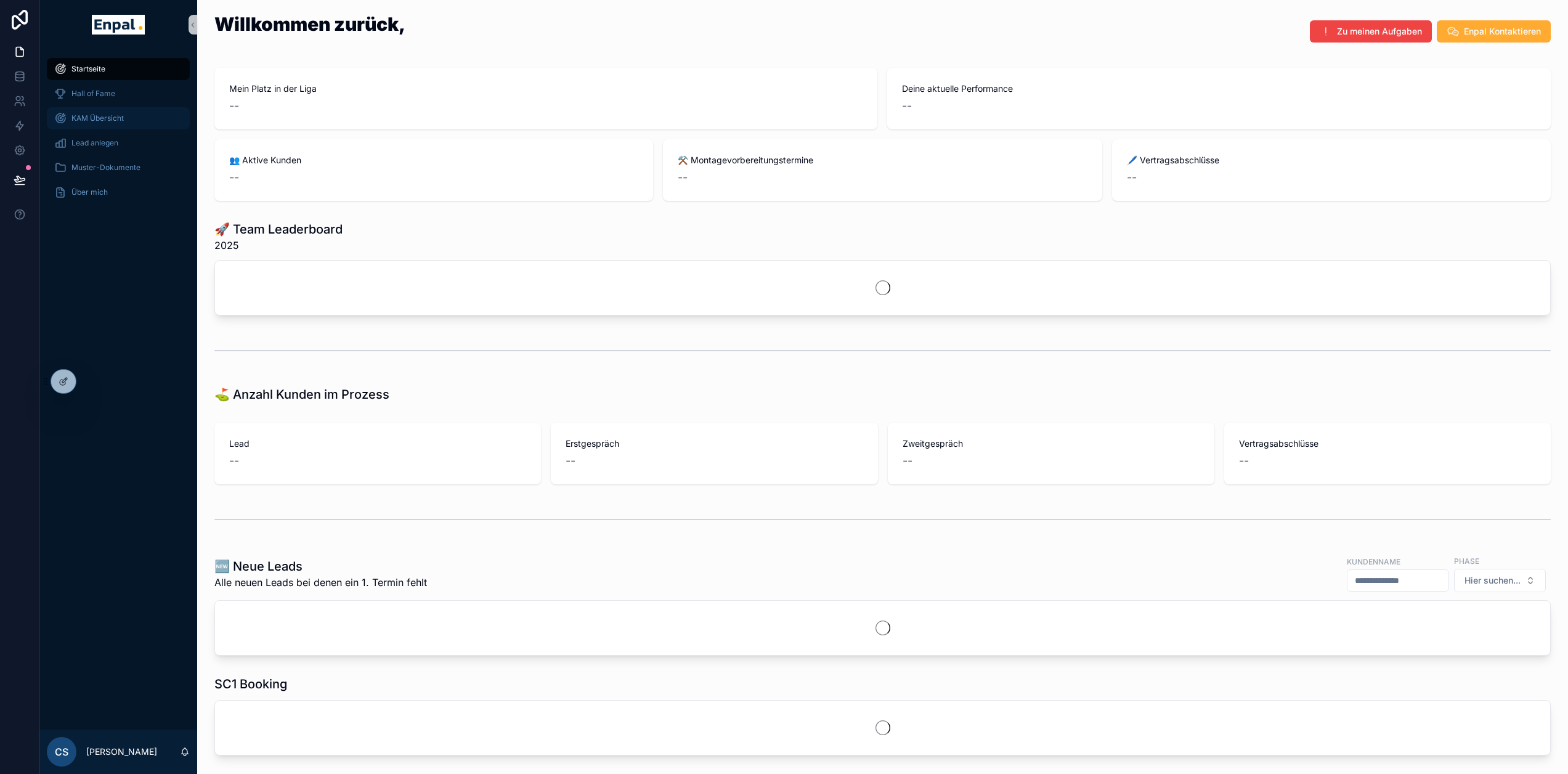
scroll to position [0, 9]
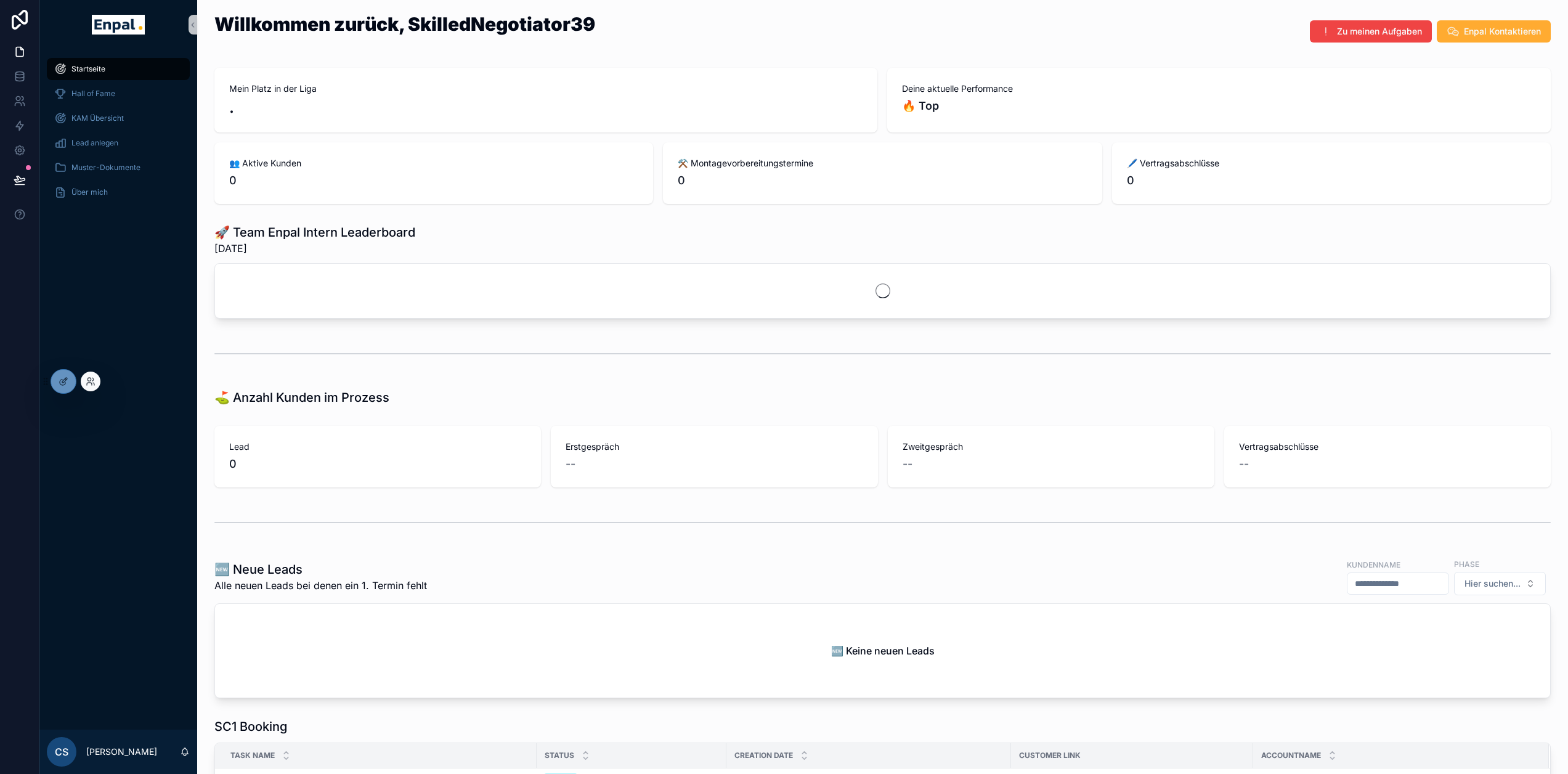
click at [95, 383] on div at bounding box center [91, 382] width 20 height 20
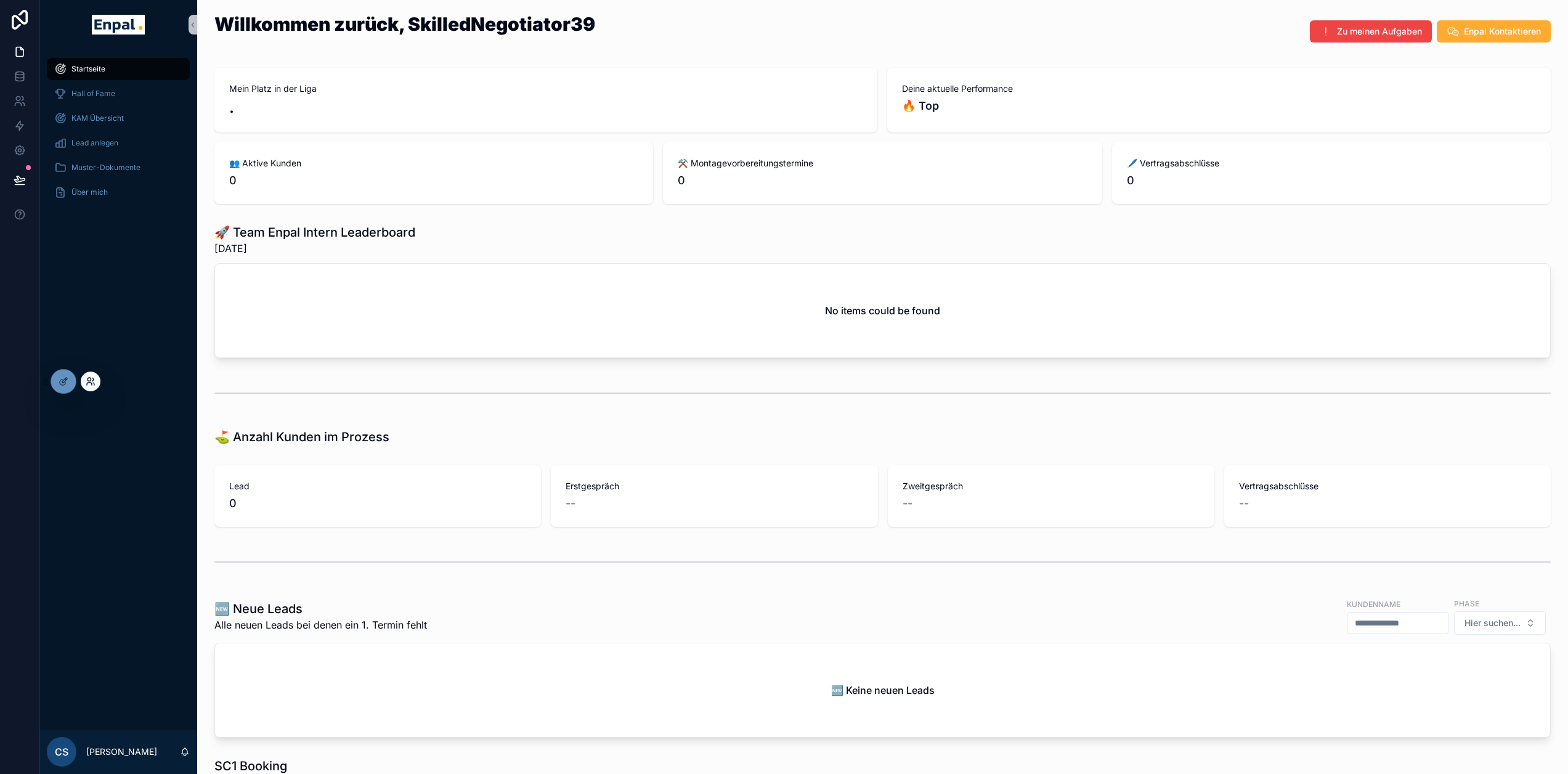
click at [91, 380] on icon at bounding box center [88, 379] width 3 height 3
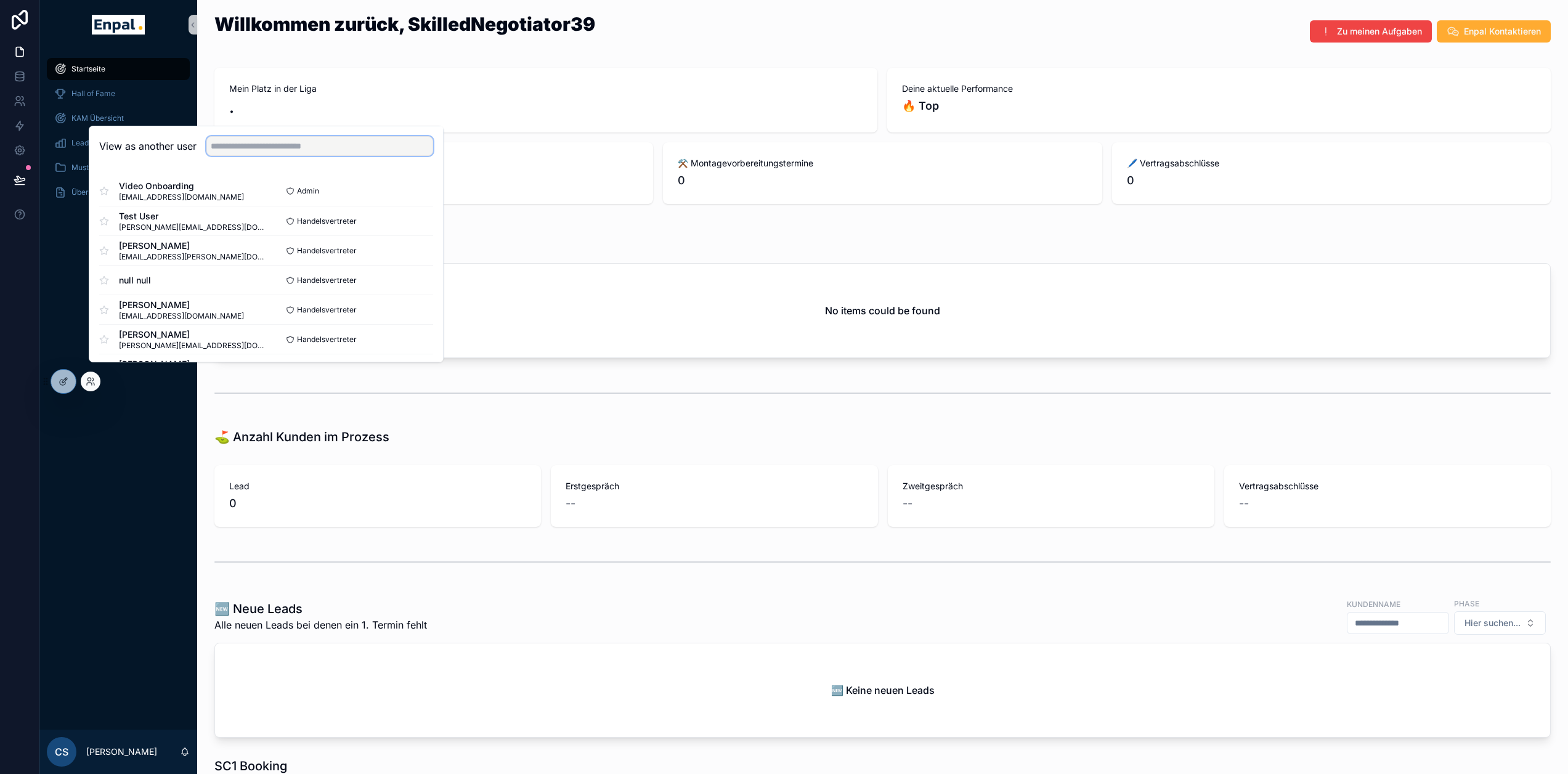
click at [225, 156] on input "text" at bounding box center [320, 146] width 226 height 20
type input "****"
click at [382, 230] on div "Handelsvertreter Select" at bounding box center [349, 221] width 167 height 18
click at [414, 230] on button "Select" at bounding box center [418, 221] width 32 height 18
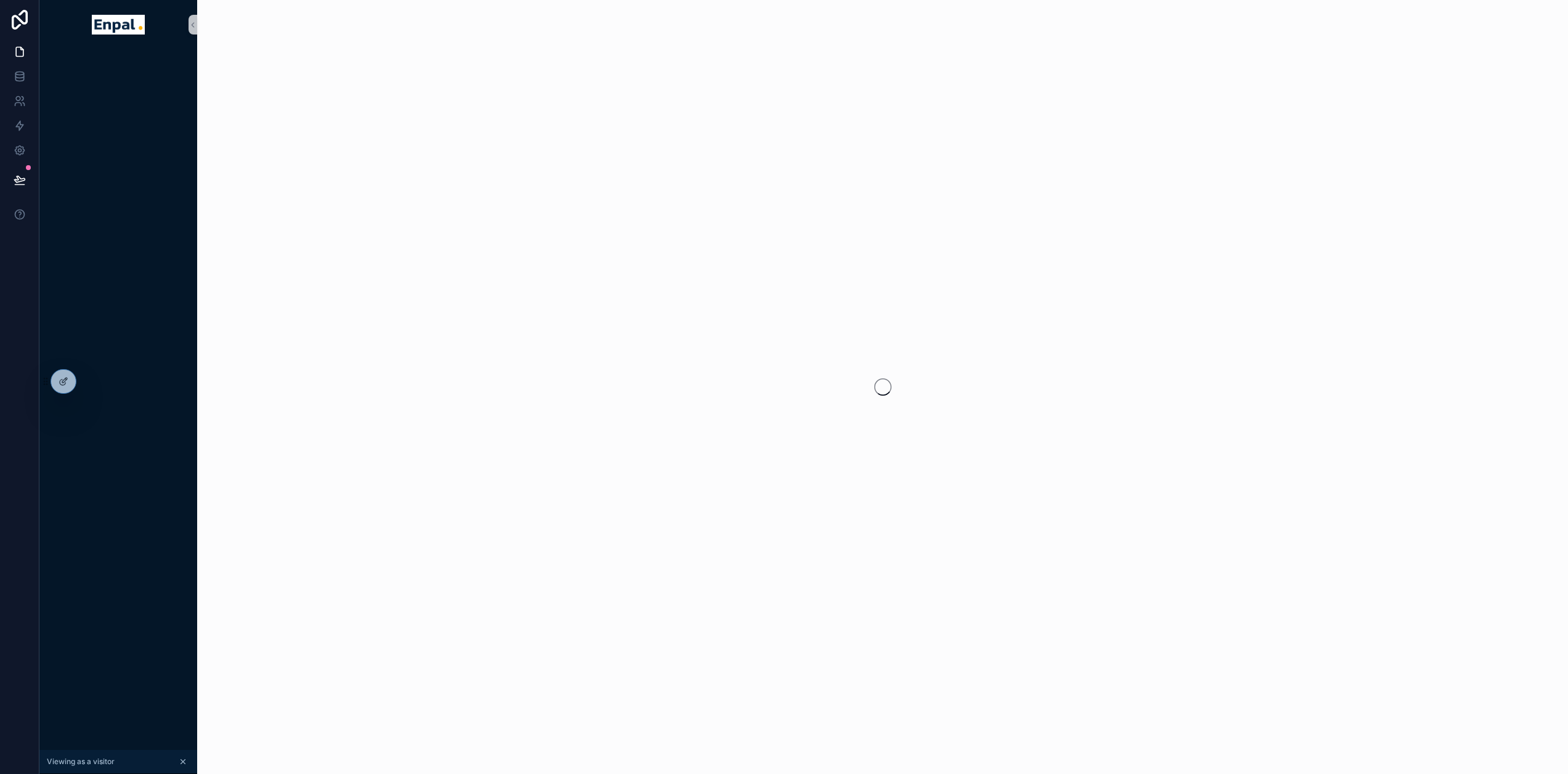
scroll to position [0, 9]
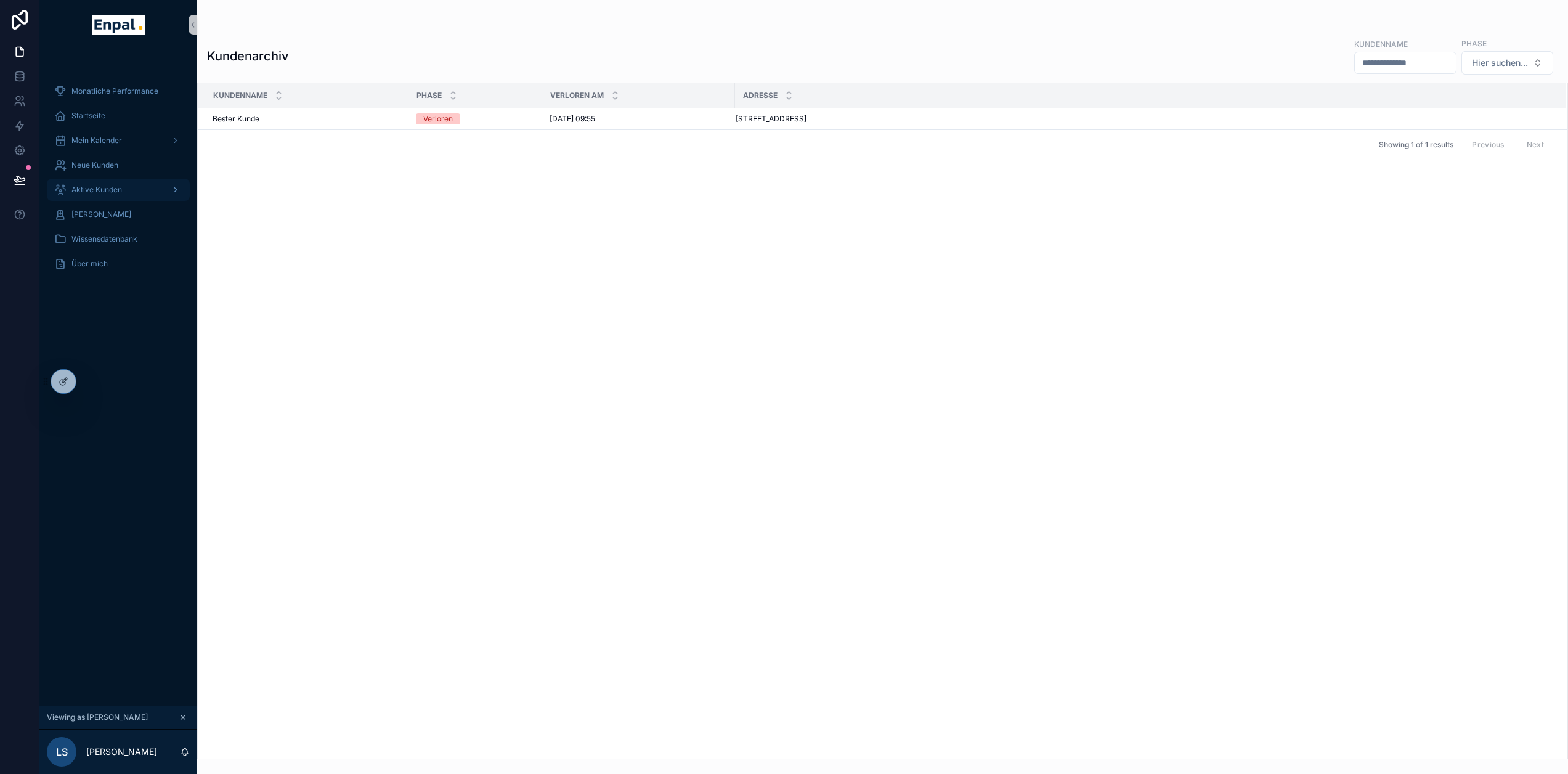
click at [101, 189] on span "Aktive Kunden" at bounding box center [97, 189] width 50 height 10
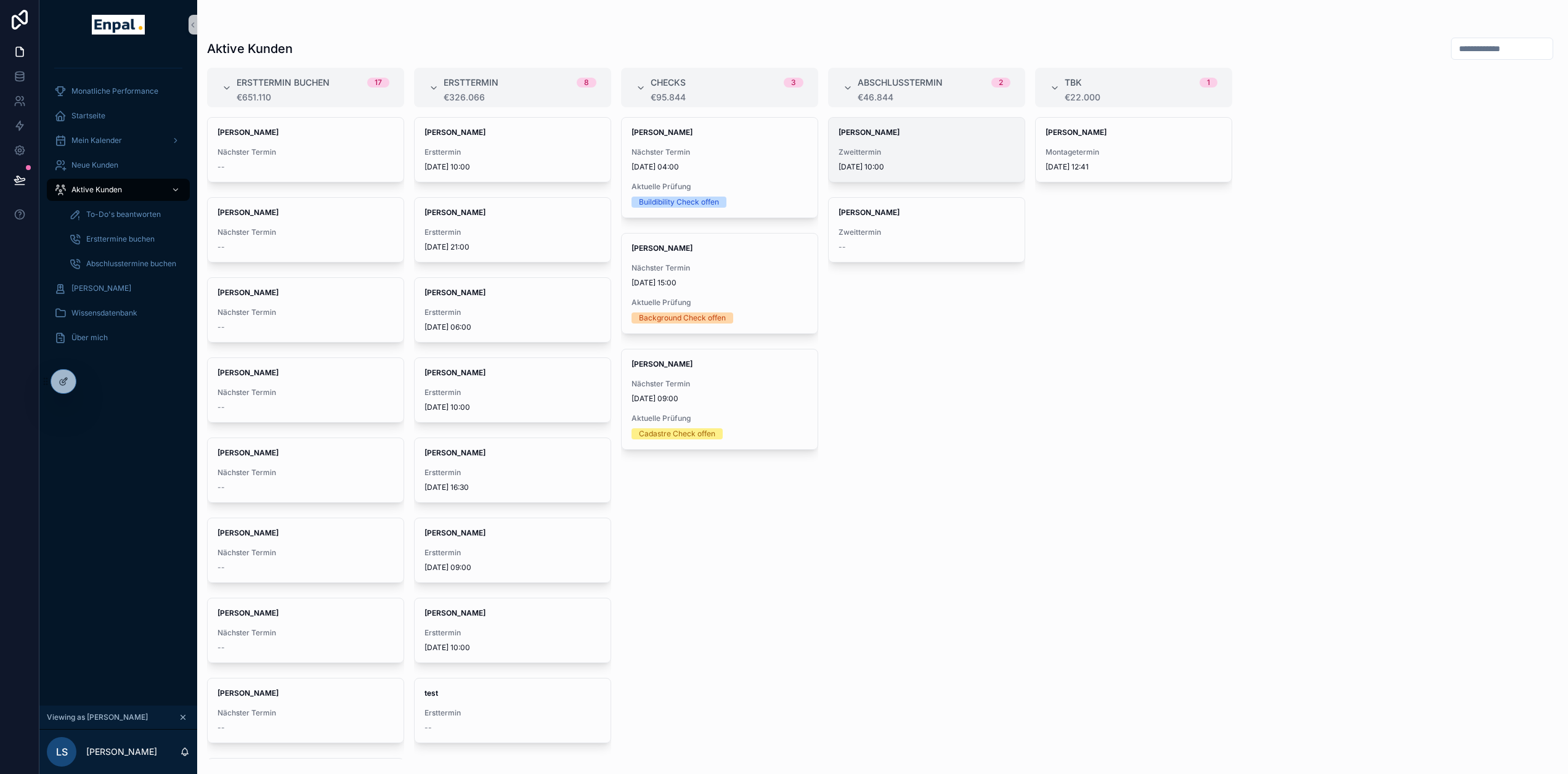
click at [894, 166] on span "[DATE] 10:00" at bounding box center [927, 166] width 176 height 10
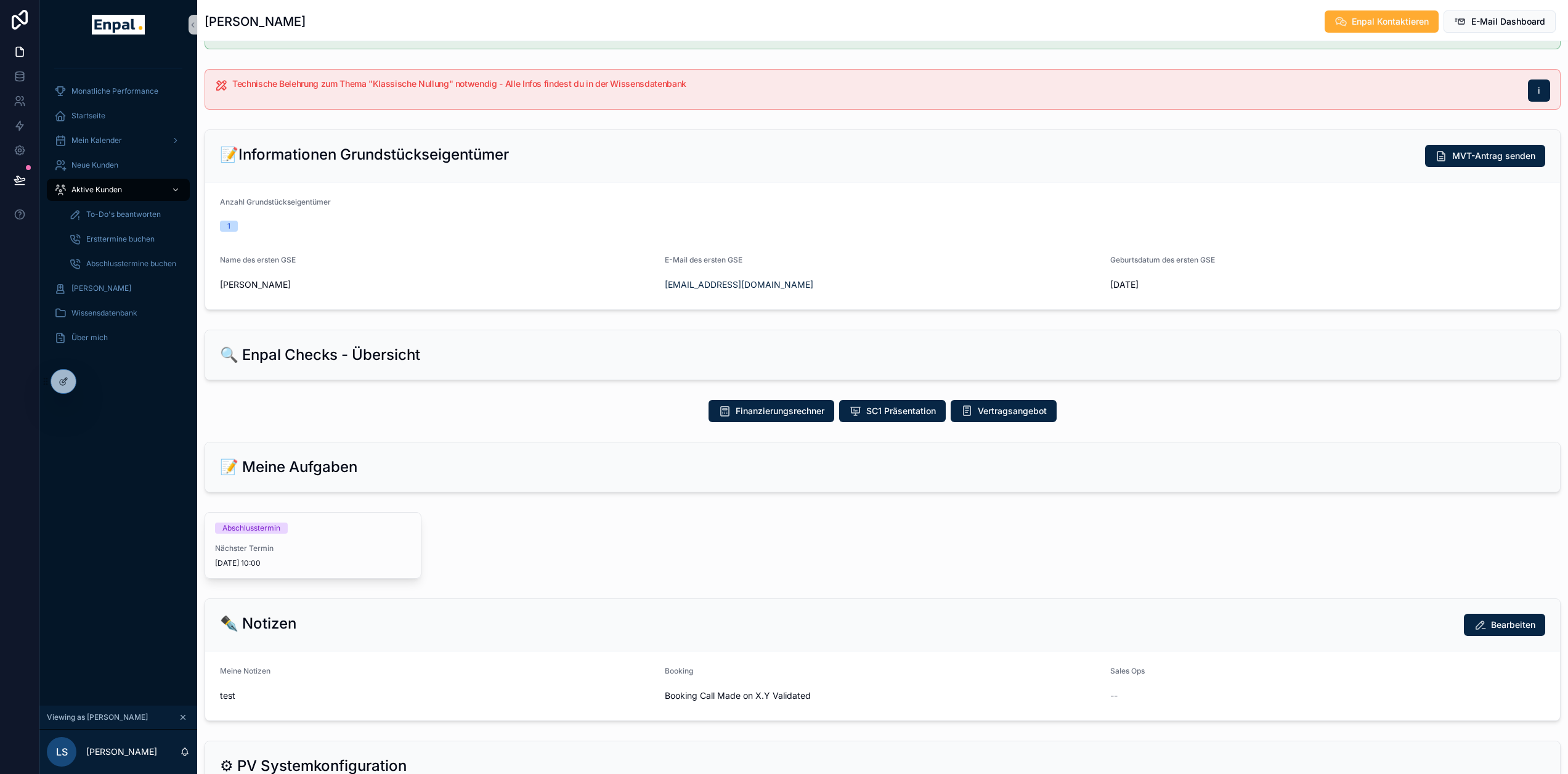
scroll to position [246, 0]
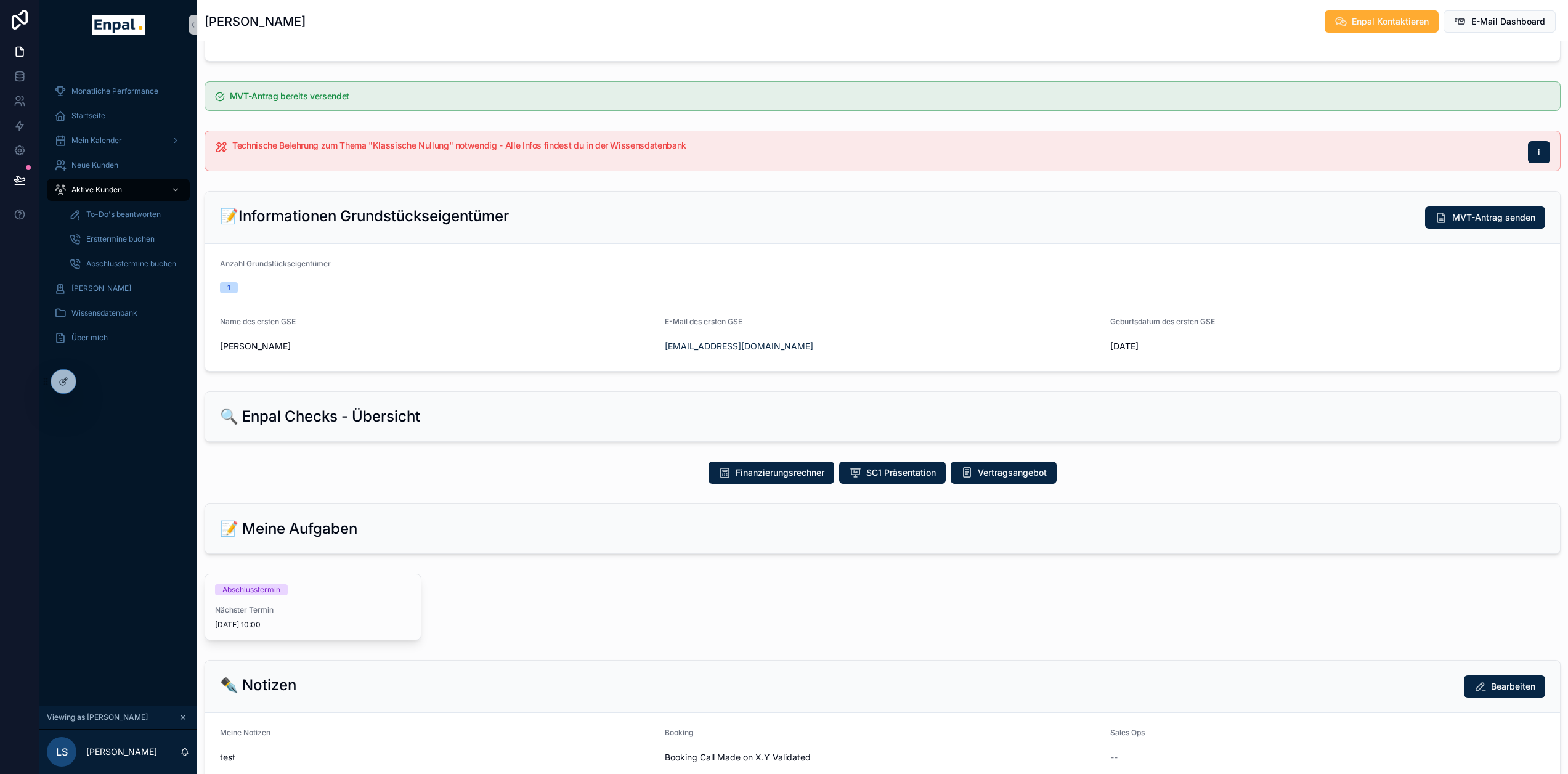
click at [403, 470] on div "Finanzierungsrechner SC1 Präsentation Vertragsangebot" at bounding box center [883, 472] width 1370 height 32
